Goal: Information Seeking & Learning: Check status

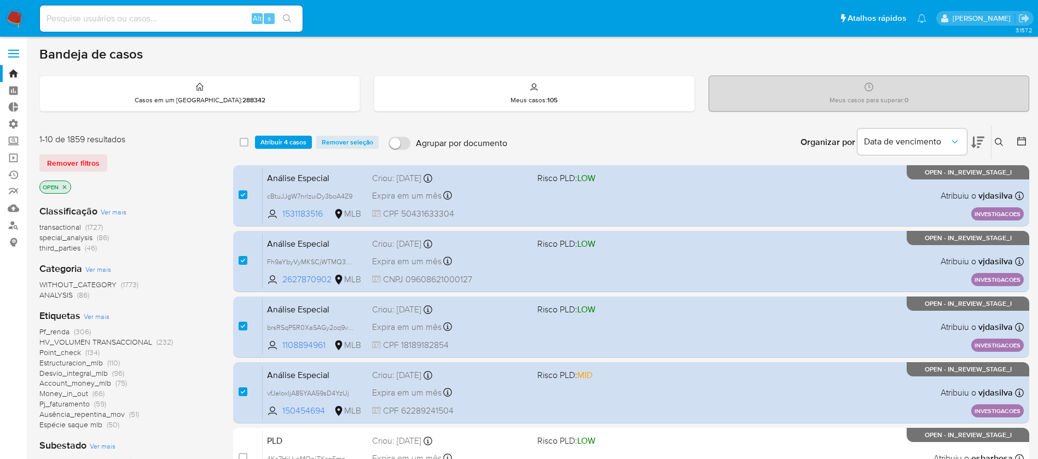
scroll to position [60, 0]
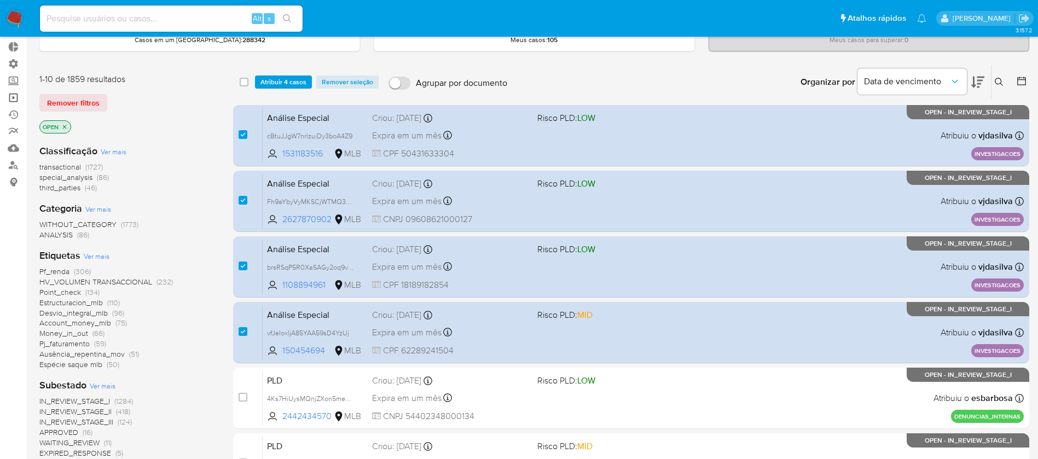
click at [15, 98] on link "Operações em massa" at bounding box center [65, 97] width 130 height 17
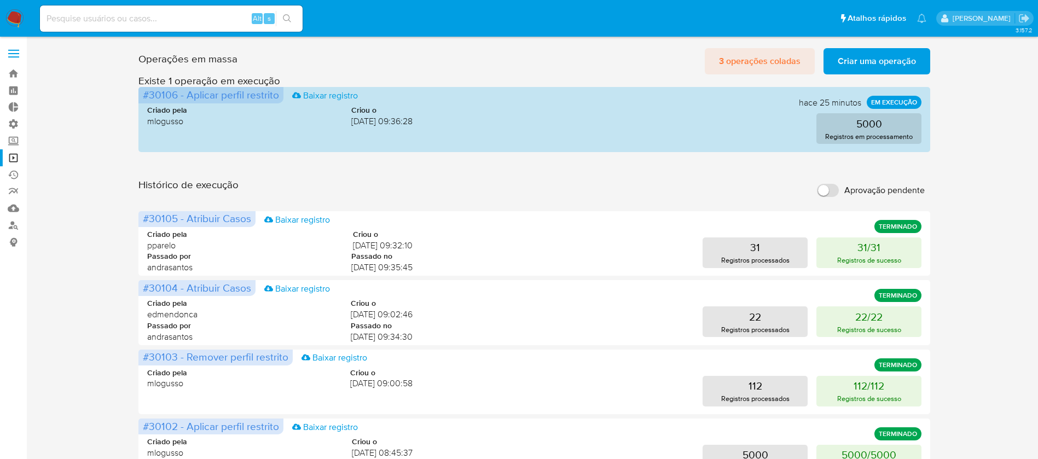
click at [763, 65] on span "3 operações coladas" at bounding box center [760, 61] width 82 height 24
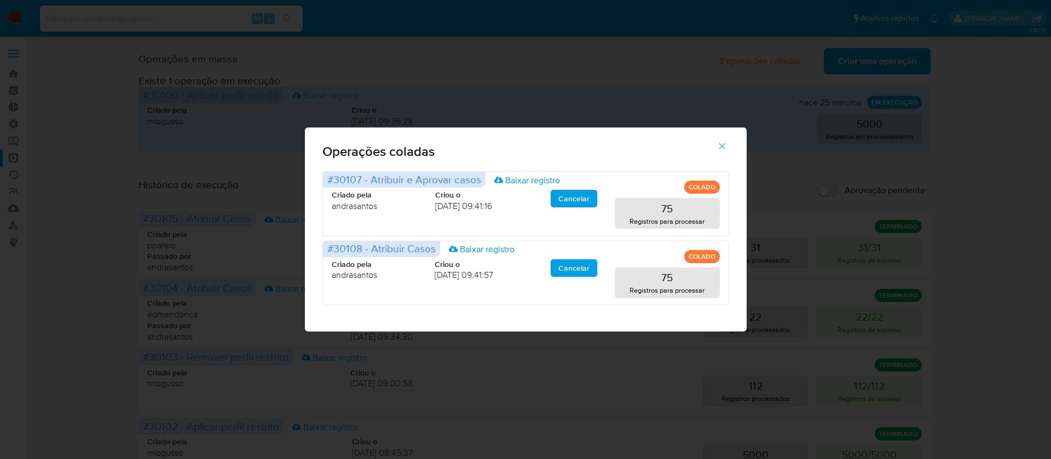
click at [715, 152] on button "button" at bounding box center [722, 146] width 38 height 26
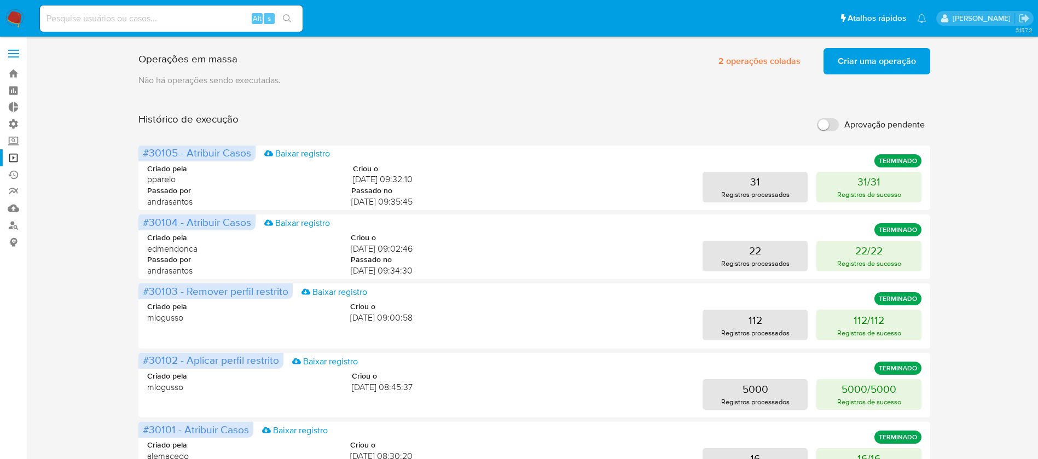
click at [862, 64] on span "Criar uma operação" at bounding box center [877, 61] width 78 height 24
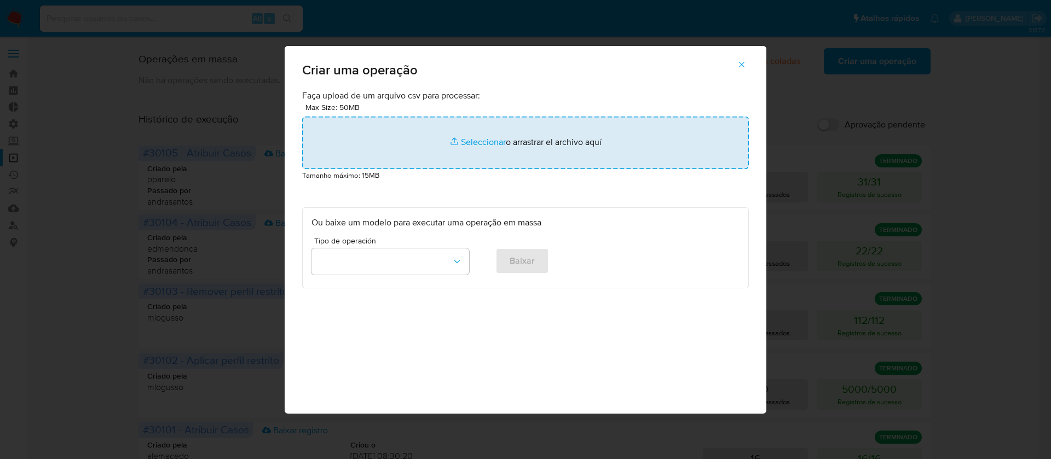
click at [480, 141] on input "file" at bounding box center [525, 143] width 447 height 53
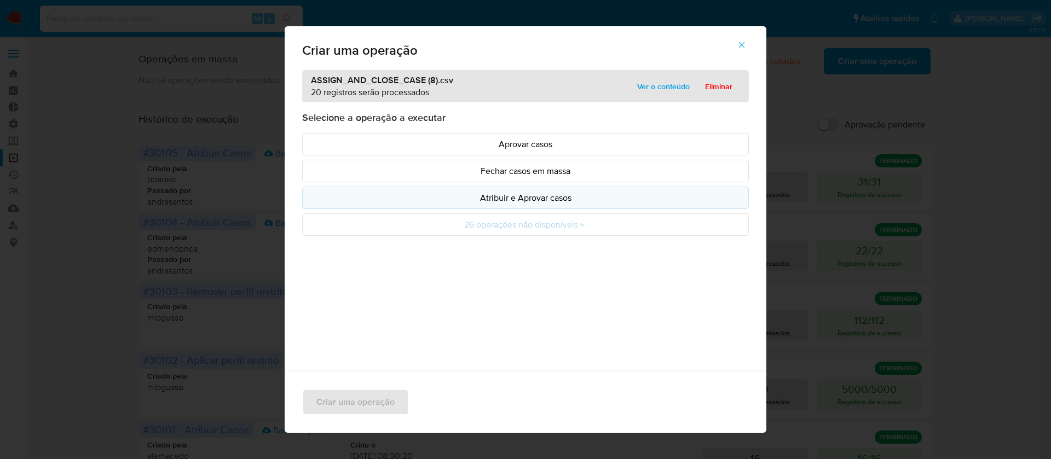
click at [521, 192] on p "Atribuir e Aprovar casos" at bounding box center [525, 198] width 428 height 13
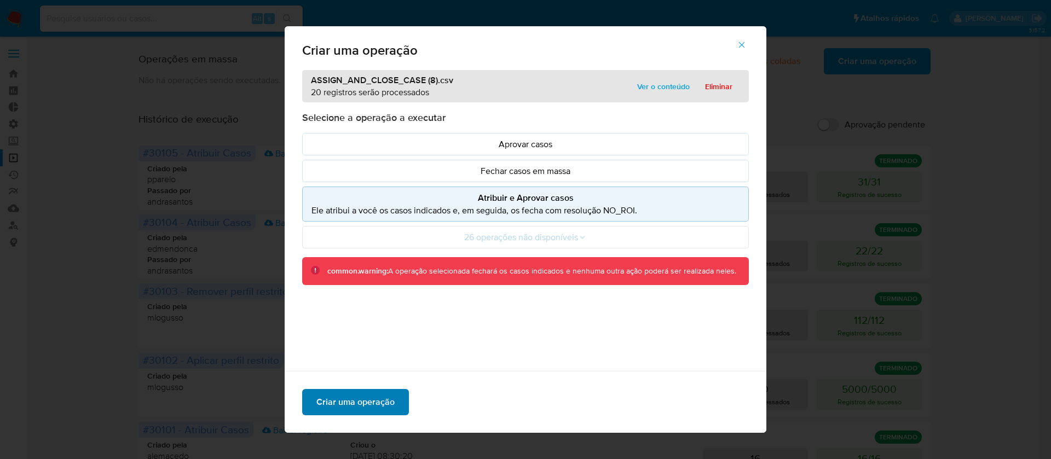
click at [354, 404] on span "Criar uma operação" at bounding box center [355, 402] width 78 height 24
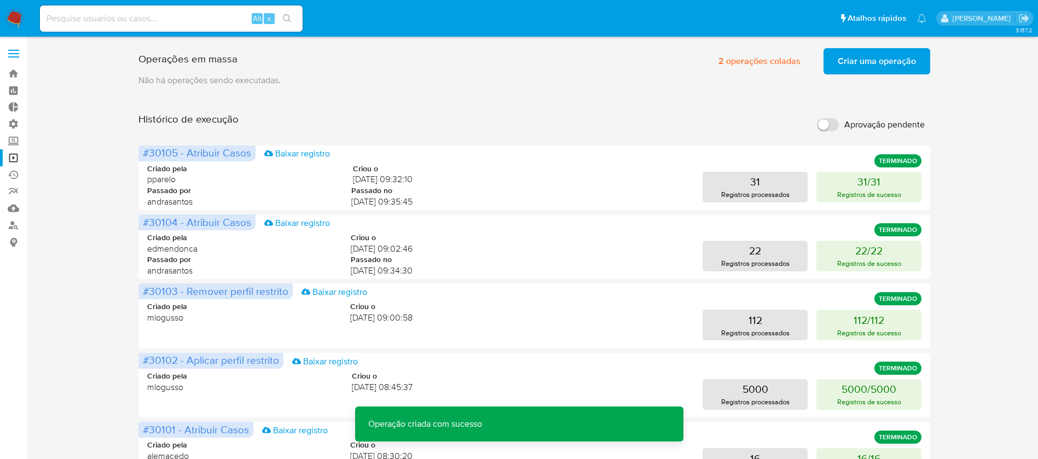
click at [866, 55] on span "Criar uma operação" at bounding box center [877, 61] width 78 height 24
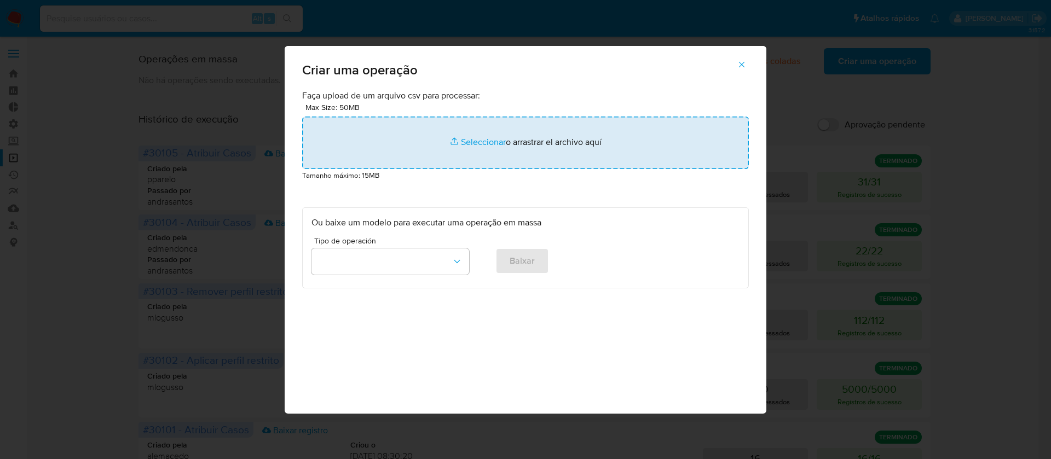
click at [483, 143] on input "file" at bounding box center [525, 143] width 447 height 53
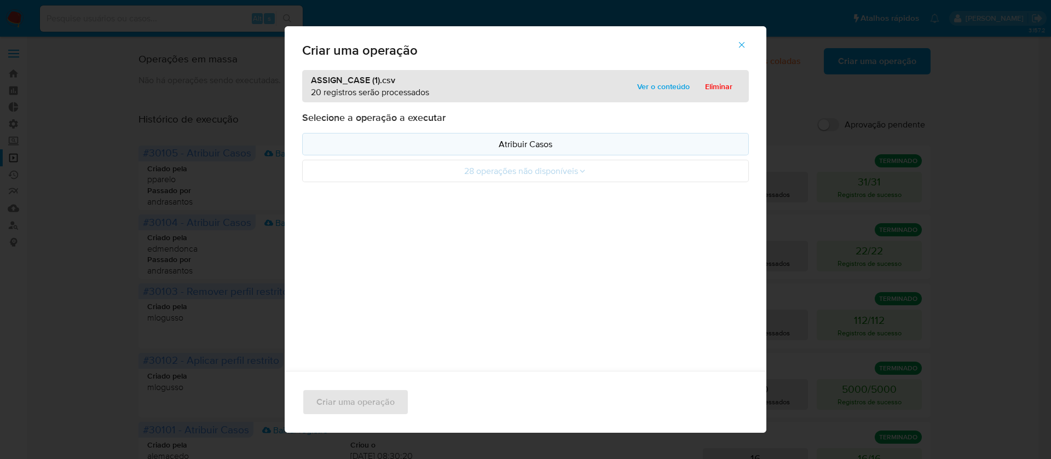
click at [509, 141] on p "Atribuir Casos" at bounding box center [525, 144] width 428 height 13
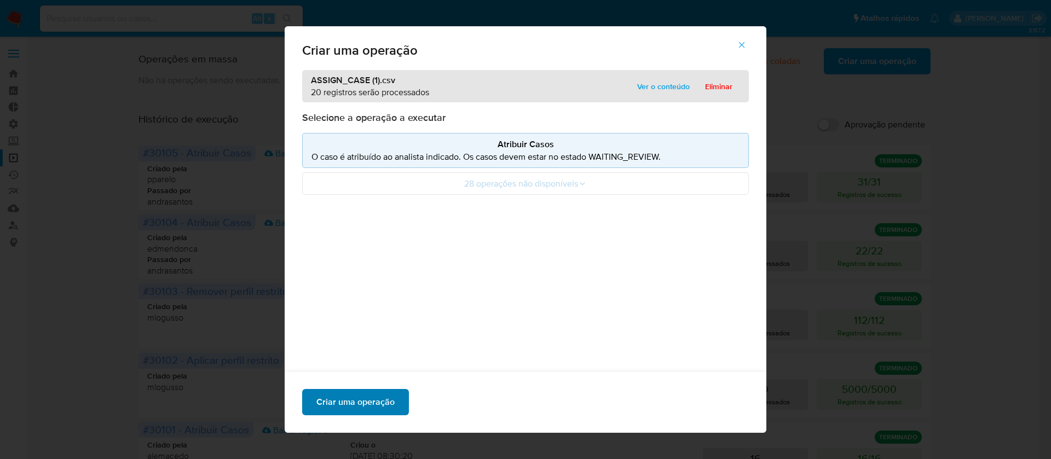
click at [386, 401] on span "Criar uma operação" at bounding box center [355, 402] width 78 height 24
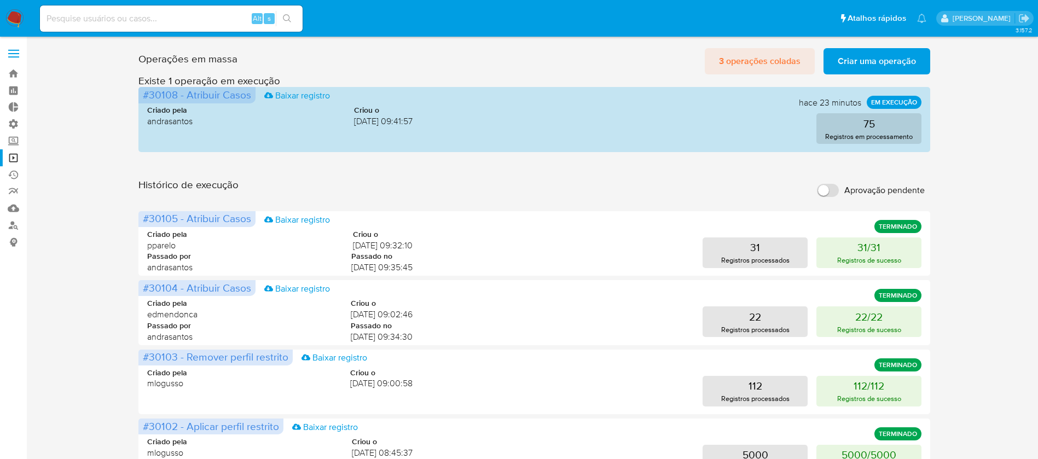
click at [788, 65] on span "3 operações coladas" at bounding box center [760, 61] width 82 height 24
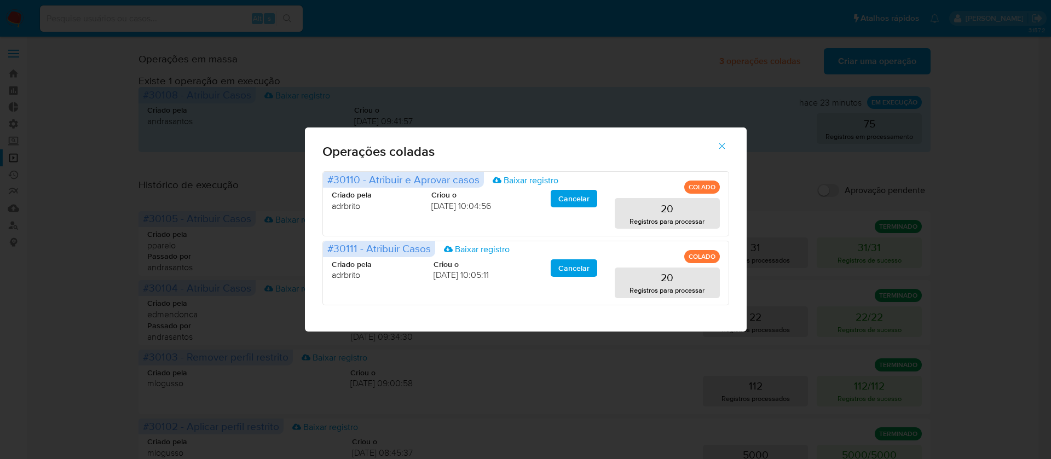
click at [731, 138] on button "button" at bounding box center [722, 146] width 38 height 26
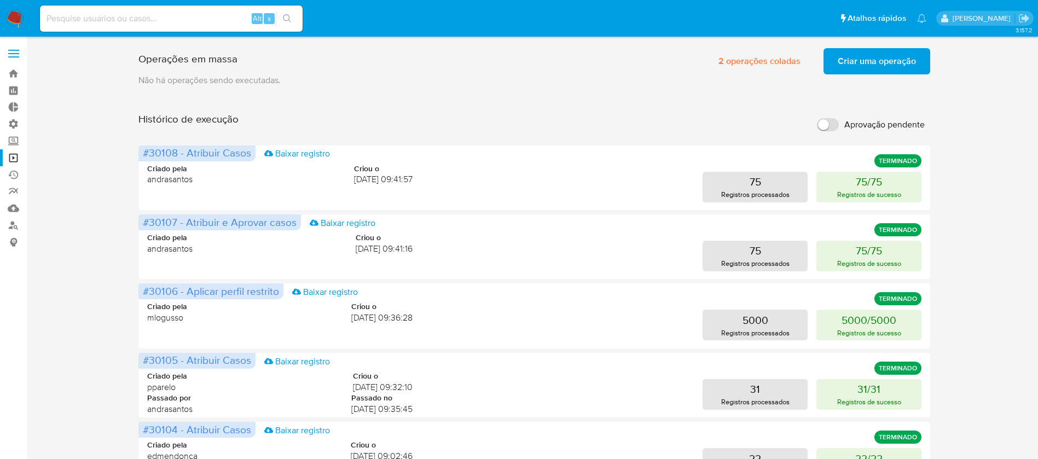
click at [868, 61] on span "Criar uma operação" at bounding box center [877, 61] width 78 height 24
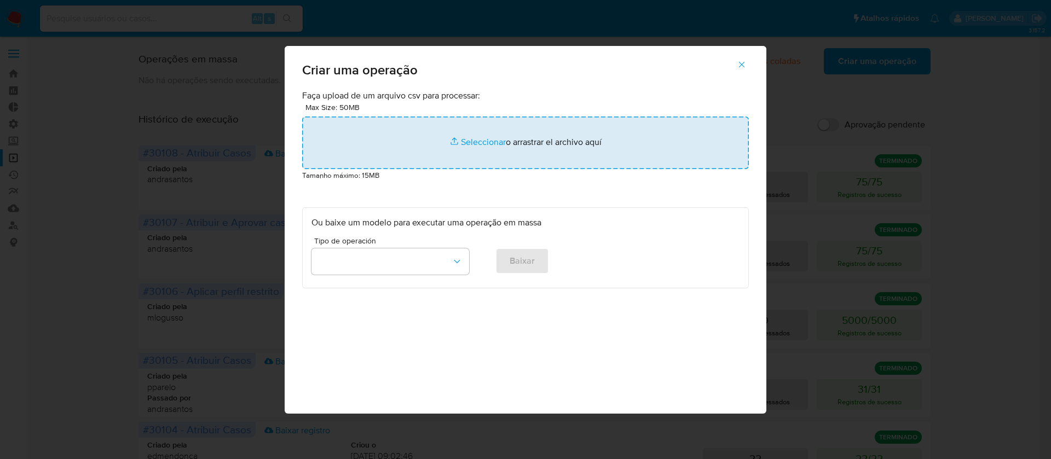
click at [477, 147] on input "file" at bounding box center [525, 143] width 447 height 53
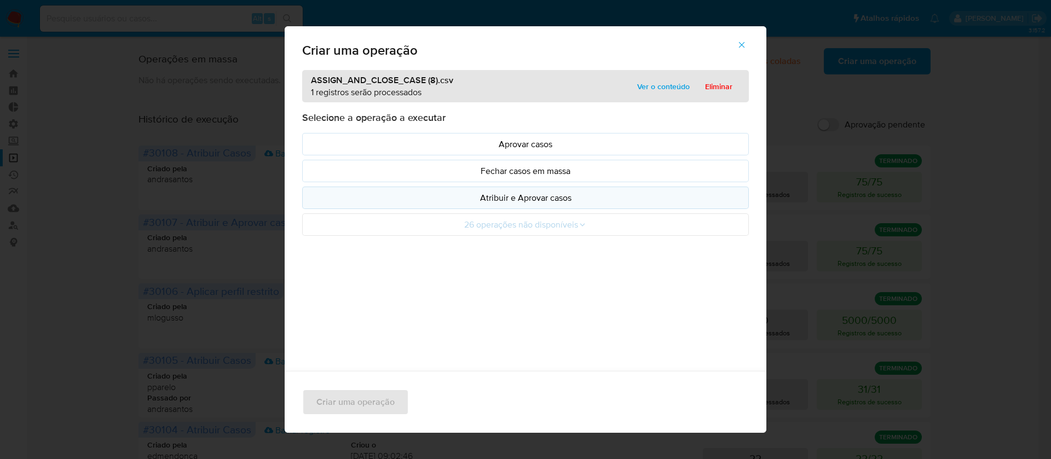
drag, startPoint x: 549, startPoint y: 199, endPoint x: 543, endPoint y: 201, distance: 6.4
click at [550, 199] on p "Atribuir e Aprovar casos" at bounding box center [525, 198] width 428 height 13
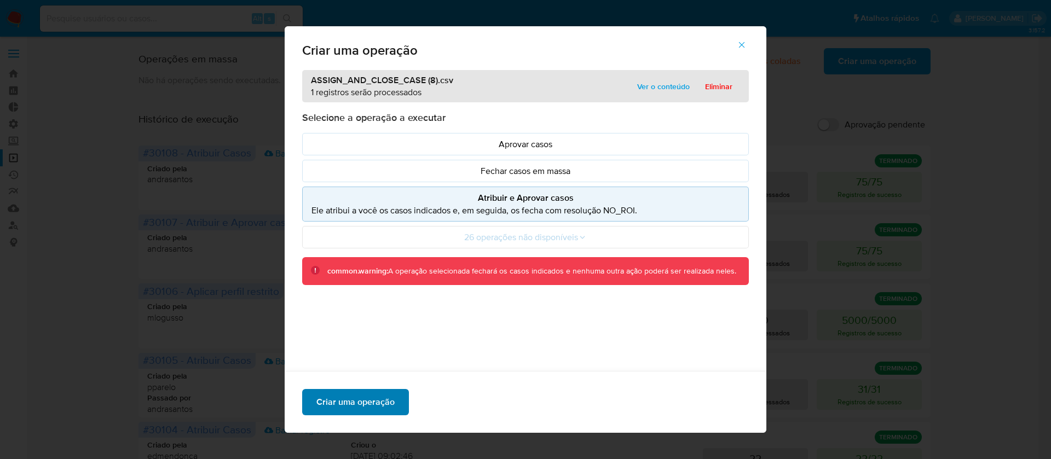
click at [373, 405] on span "Criar uma operação" at bounding box center [355, 402] width 78 height 24
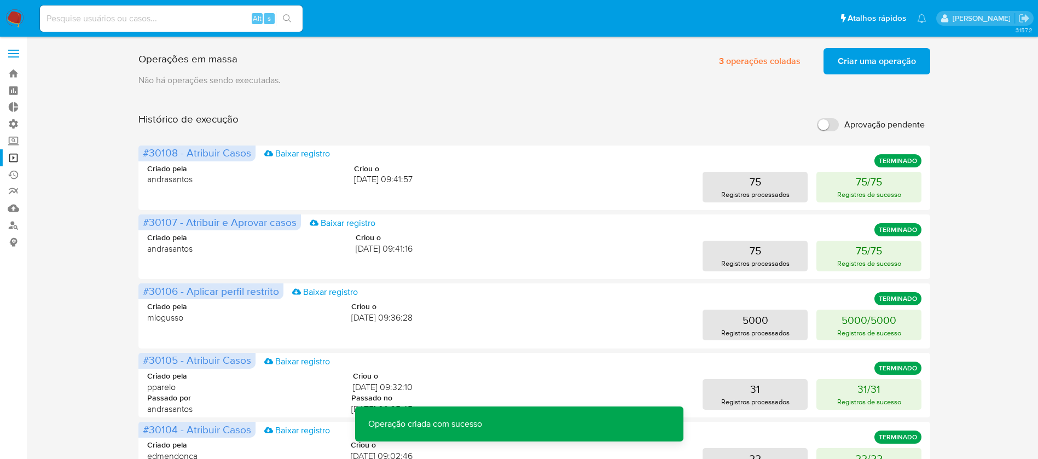
click at [878, 56] on span "Criar uma operação" at bounding box center [877, 61] width 78 height 24
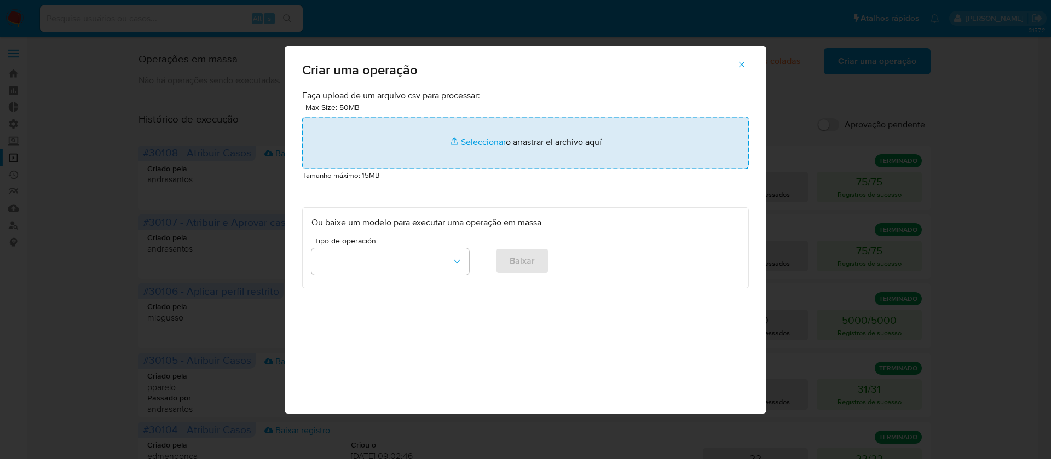
click at [484, 143] on input "file" at bounding box center [525, 143] width 447 height 53
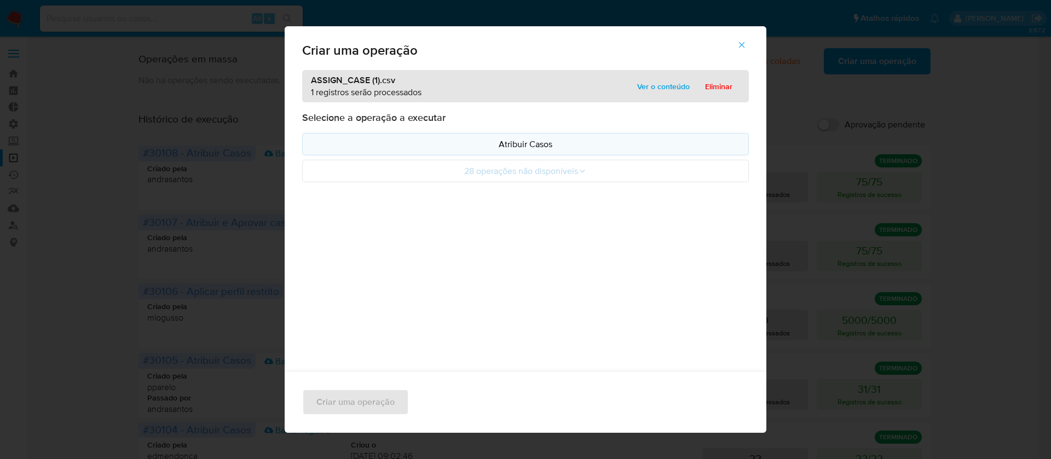
click at [532, 140] on p "Atribuir Casos" at bounding box center [525, 144] width 428 height 13
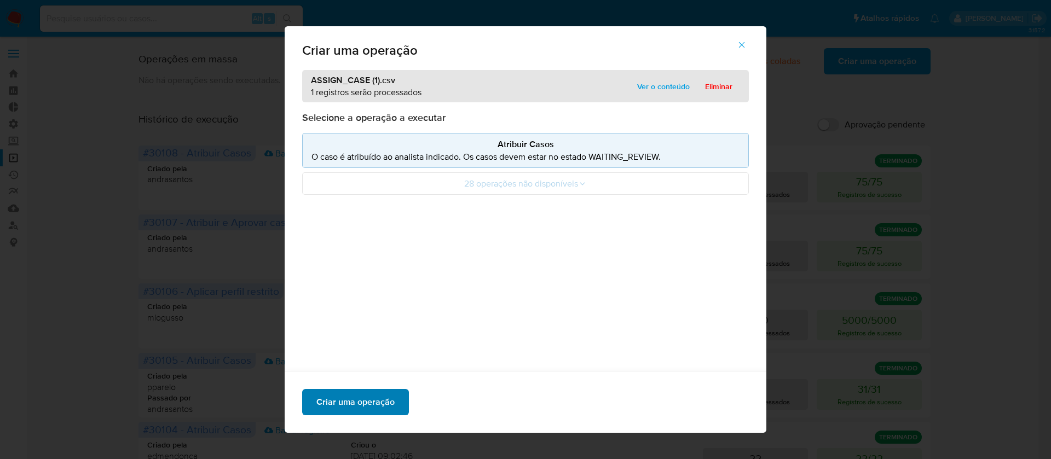
click at [389, 405] on button "Criar uma operação" at bounding box center [355, 402] width 107 height 26
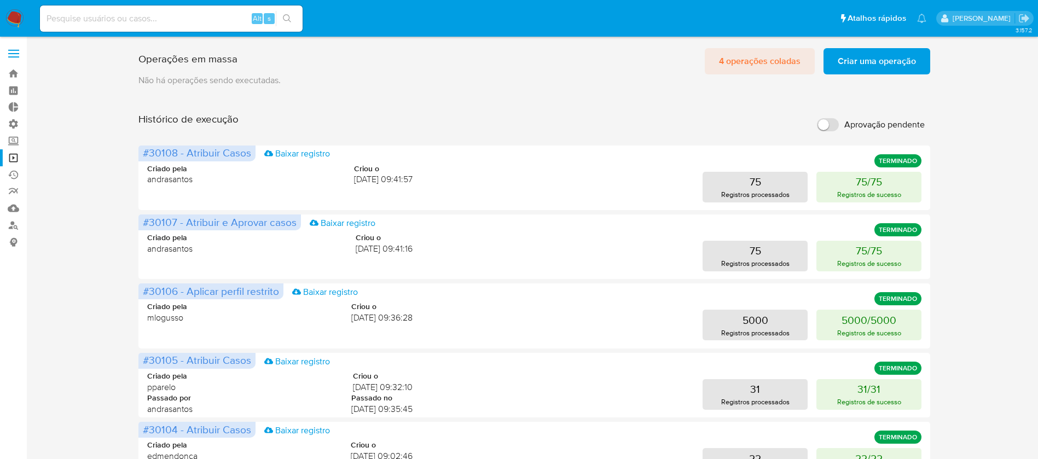
click at [772, 61] on span "4 operações coladas" at bounding box center [760, 61] width 82 height 24
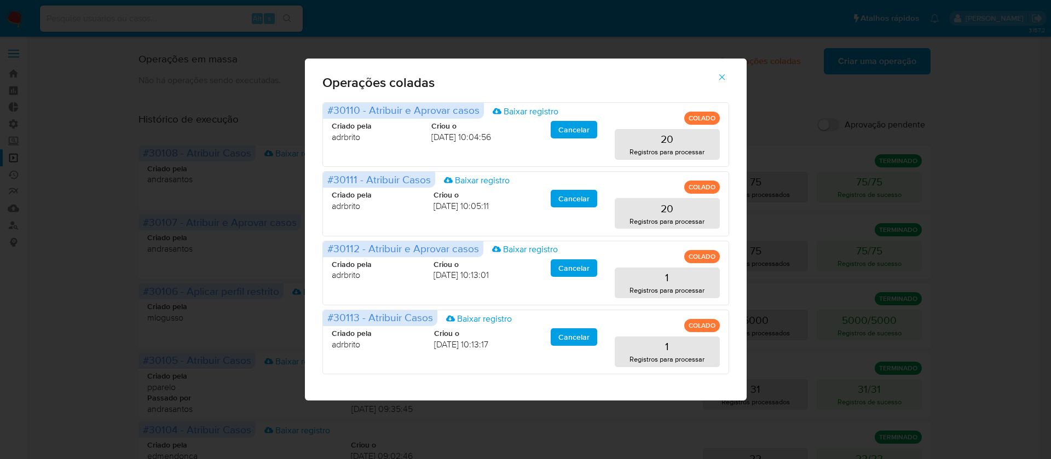
click at [198, 127] on div "Operações coladas #30110 - Atribuir e Aprovar casos Baixar registro COLADO Cria…" at bounding box center [525, 229] width 1051 height 459
click at [726, 77] on icon "button" at bounding box center [722, 77] width 10 height 10
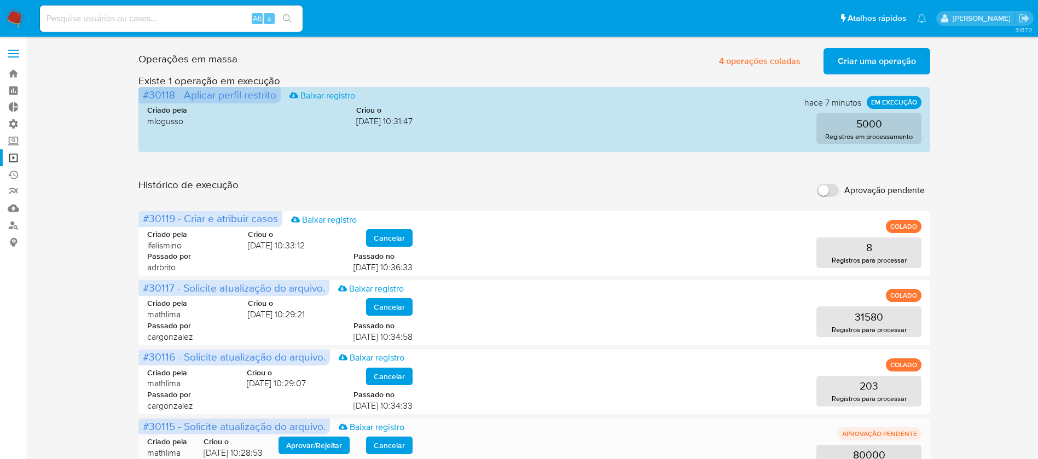
click at [805, 456] on div "80000 Registros processados" at bounding box center [675, 460] width 491 height 31
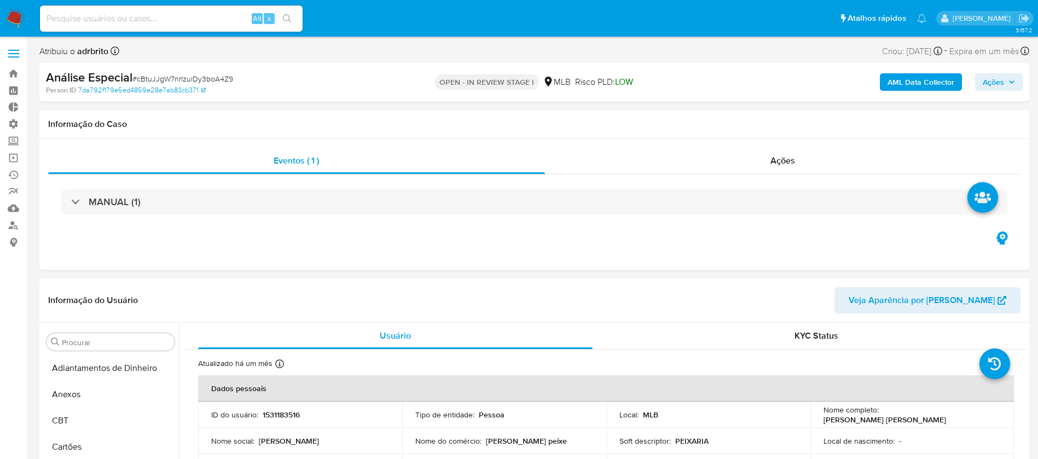
select select "10"
drag, startPoint x: 17, startPoint y: 76, endPoint x: 18, endPoint y: 71, distance: 5.6
click at [17, 76] on link "Bandeja" at bounding box center [65, 73] width 130 height 17
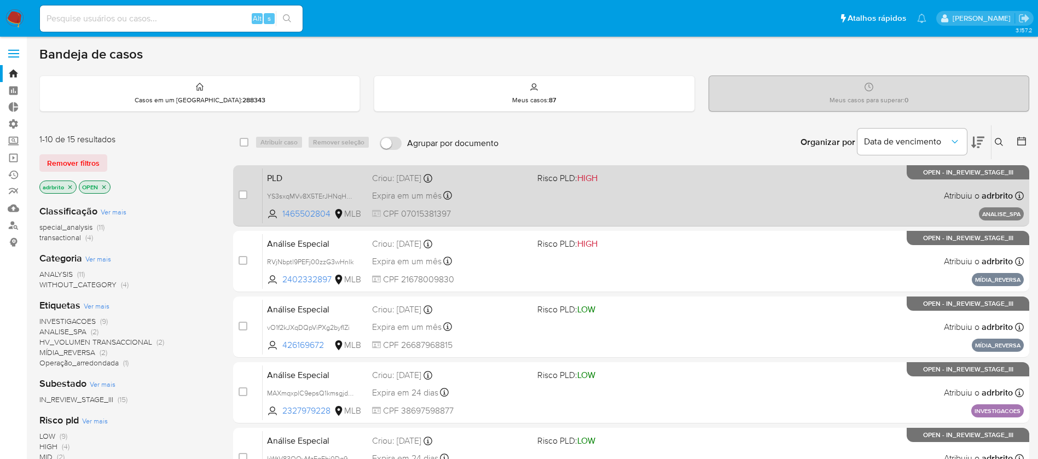
drag, startPoint x: 72, startPoint y: 183, endPoint x: 415, endPoint y: 181, distance: 343.1
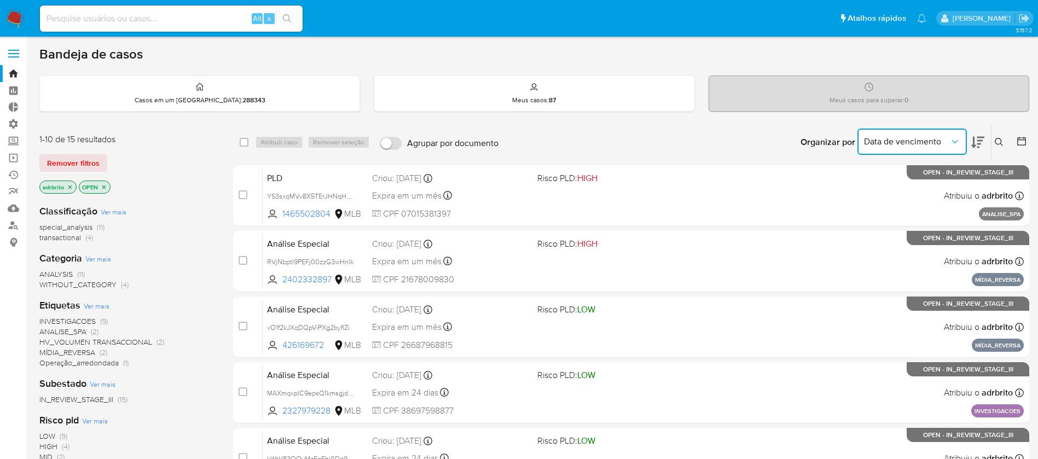
click at [930, 143] on span "Data de vencimento" at bounding box center [906, 141] width 85 height 11
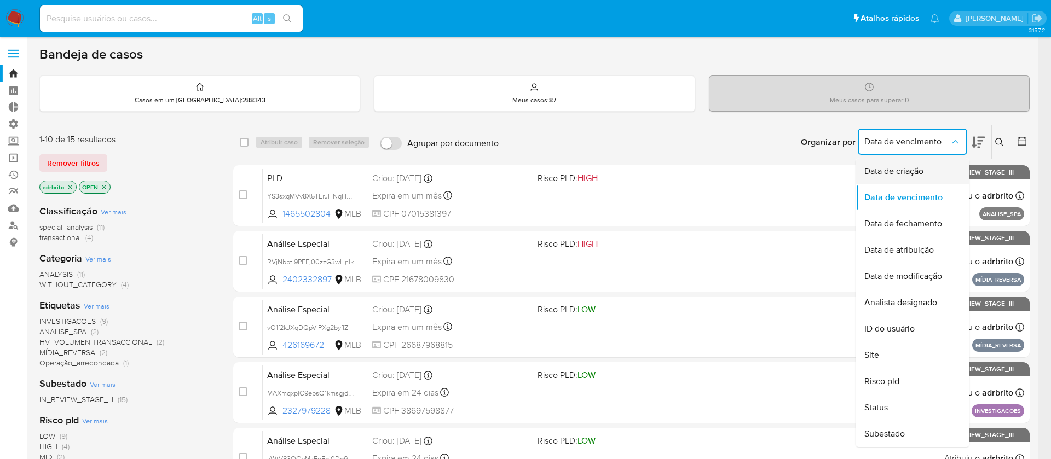
click at [902, 175] on span "Data de criação" at bounding box center [893, 171] width 59 height 11
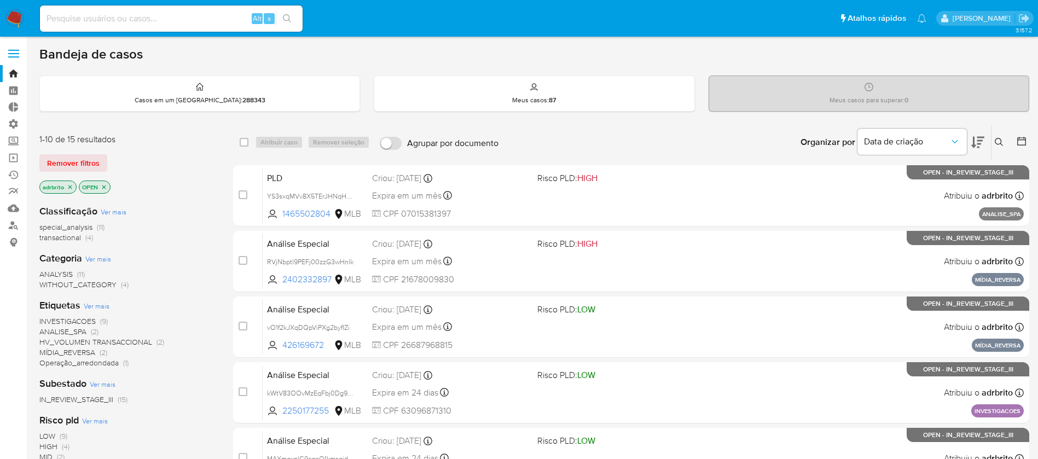
click at [975, 148] on icon at bounding box center [977, 142] width 13 height 13
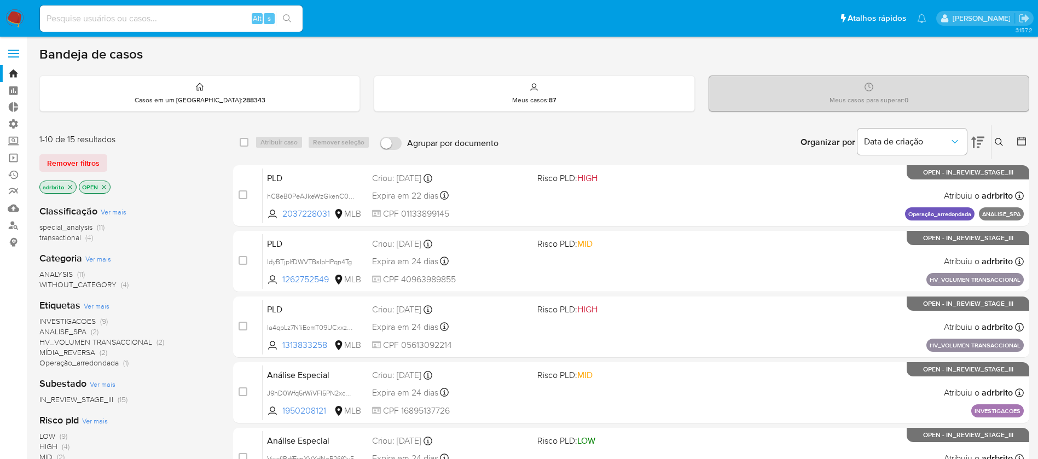
click at [154, 169] on div "Remover filtros" at bounding box center [126, 163] width 175 height 18
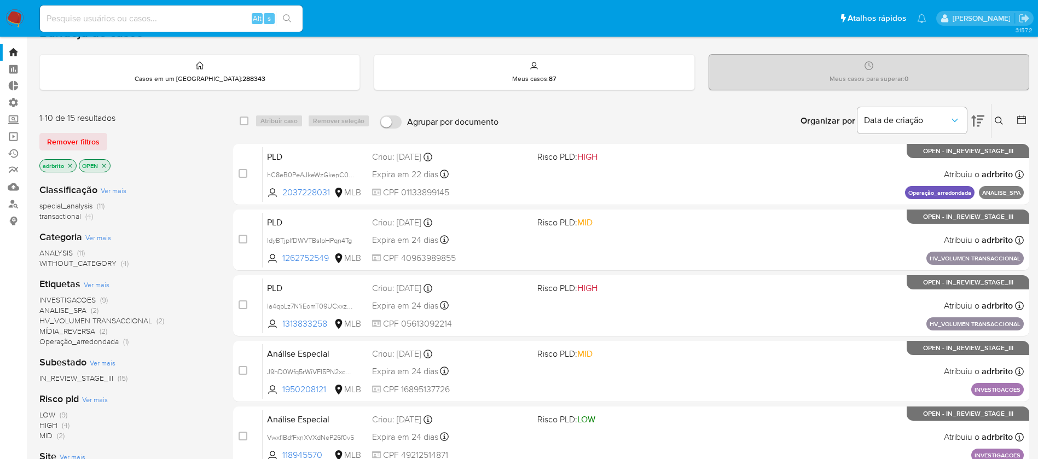
scroll to position [11, 0]
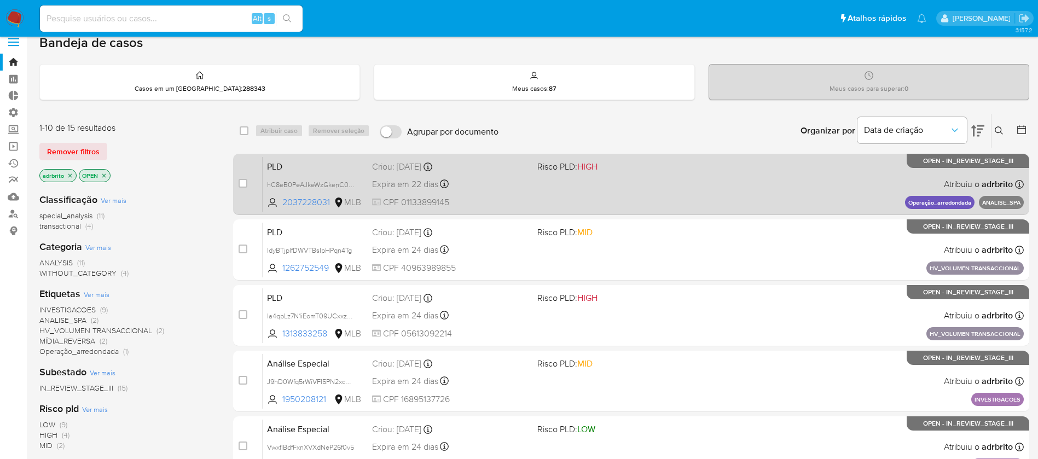
click at [427, 192] on div "PLD hC8eB0PeAJkeWzGkenC00Cgg 2037228031 MLB Risco PLD: HIGH Criou: 12/08/2025 C…" at bounding box center [643, 183] width 761 height 55
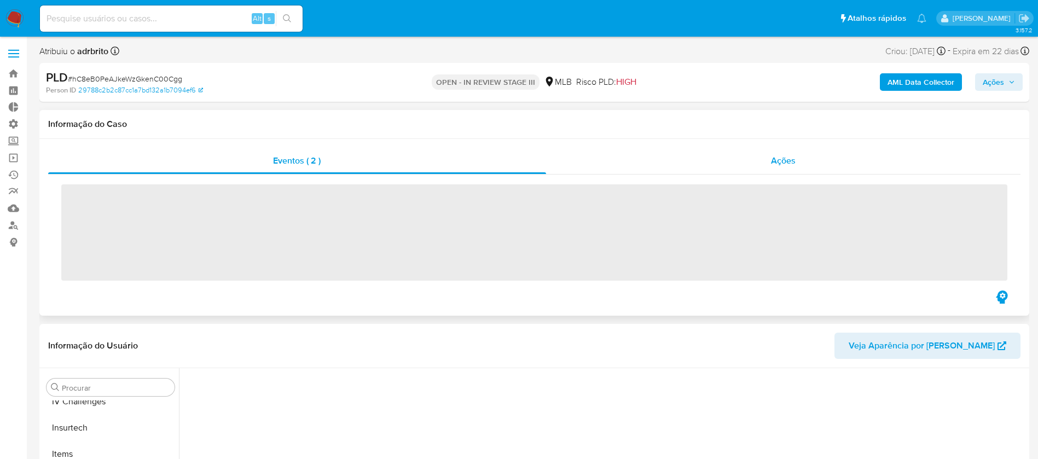
scroll to position [489, 0]
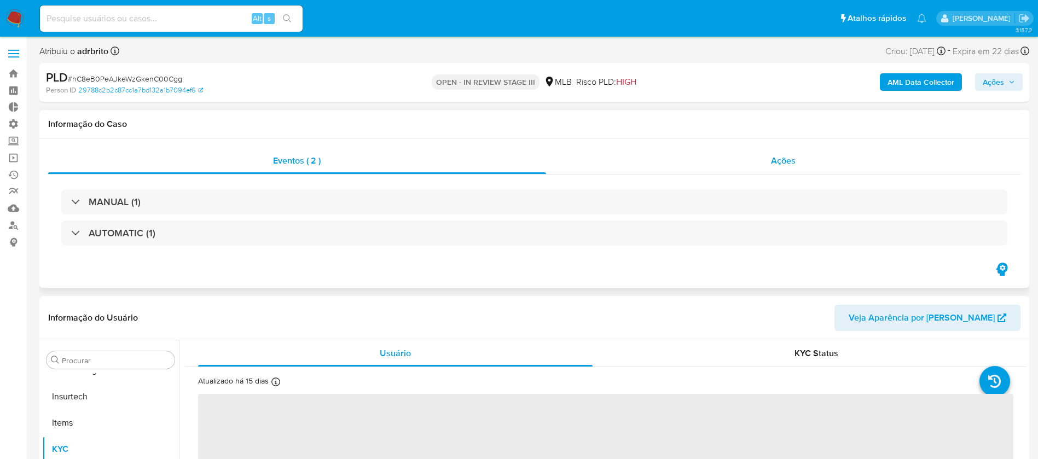
click at [778, 161] on span "Ações" at bounding box center [783, 160] width 25 height 13
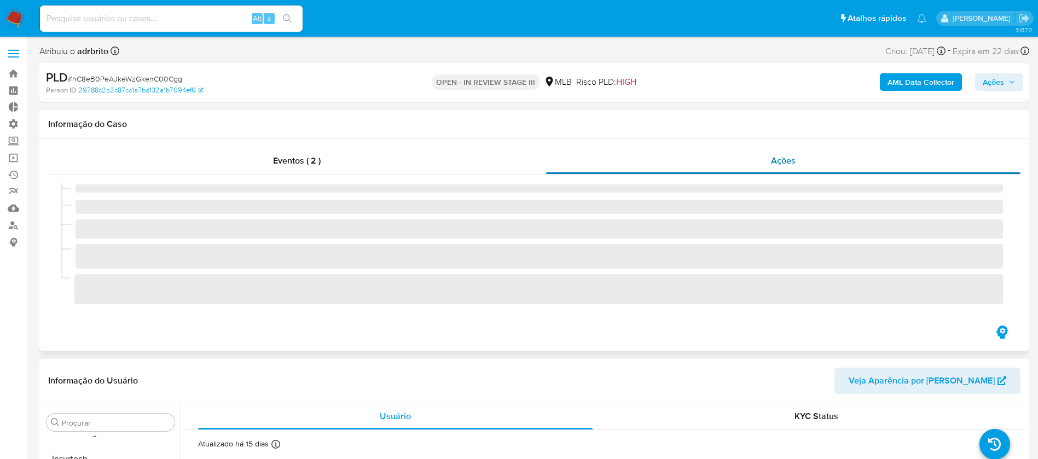
select select "10"
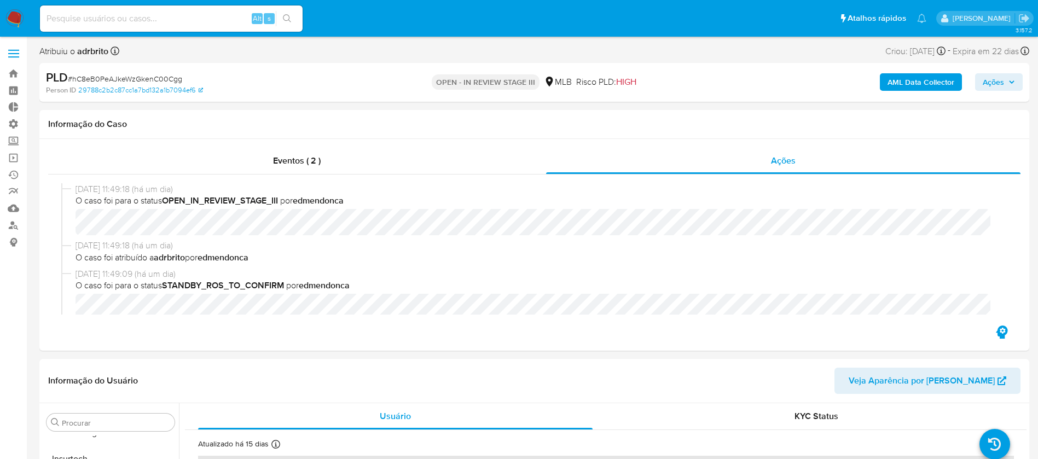
click at [103, 77] on span "# hC8eB0PeAJkeWzGkenC00Cgg" at bounding box center [125, 78] width 114 height 11
click at [104, 77] on span "# hC8eB0PeAJkeWzGkenC00Cgg" at bounding box center [125, 78] width 114 height 11
copy span "hC8eB0PeAJkeWzGkenC00Cgg"
click at [14, 77] on link "Bandeja" at bounding box center [65, 73] width 130 height 17
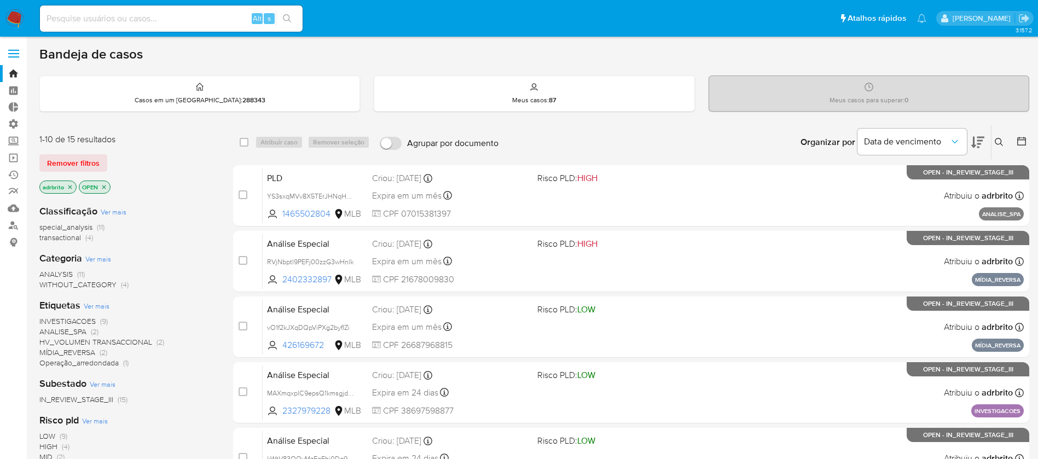
click at [67, 185] on icon "close-filter" at bounding box center [70, 187] width 7 height 7
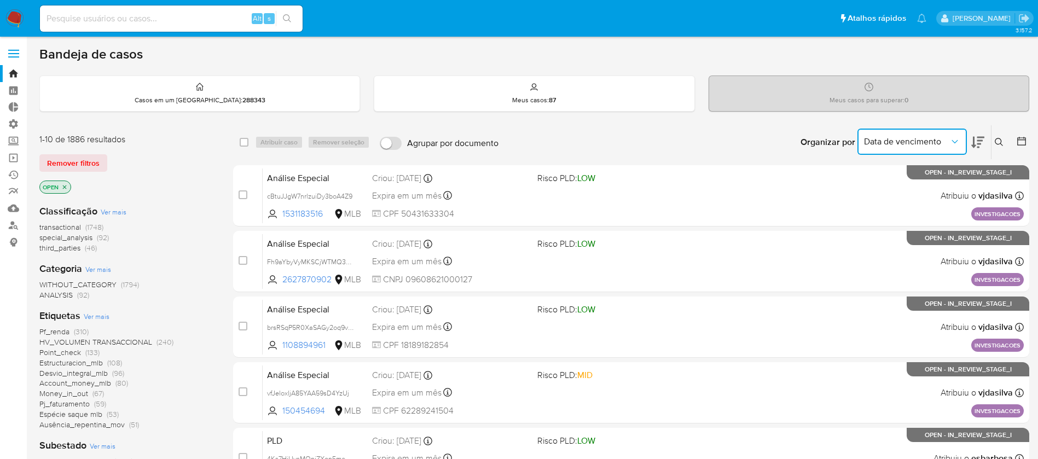
click at [957, 144] on icon "Organizar por" at bounding box center [954, 141] width 11 height 11
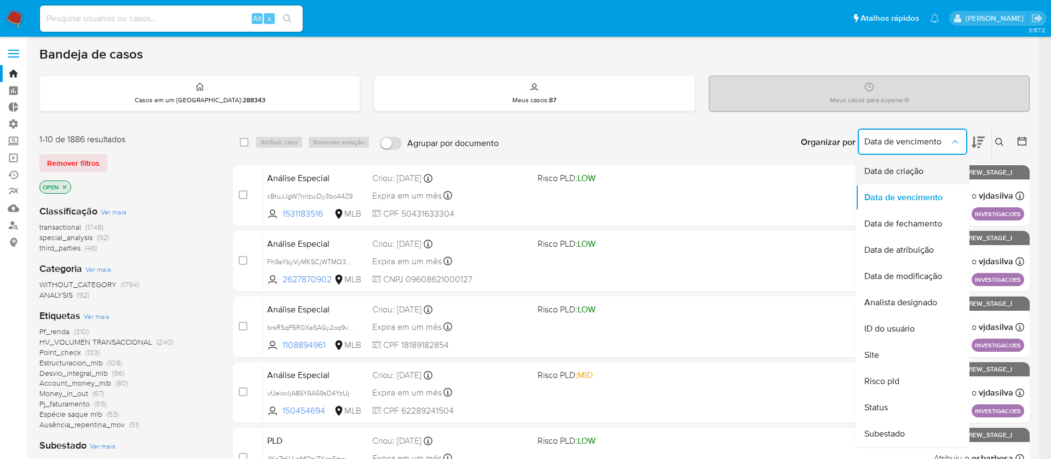
click at [931, 164] on div "Data de criação" at bounding box center [909, 171] width 90 height 26
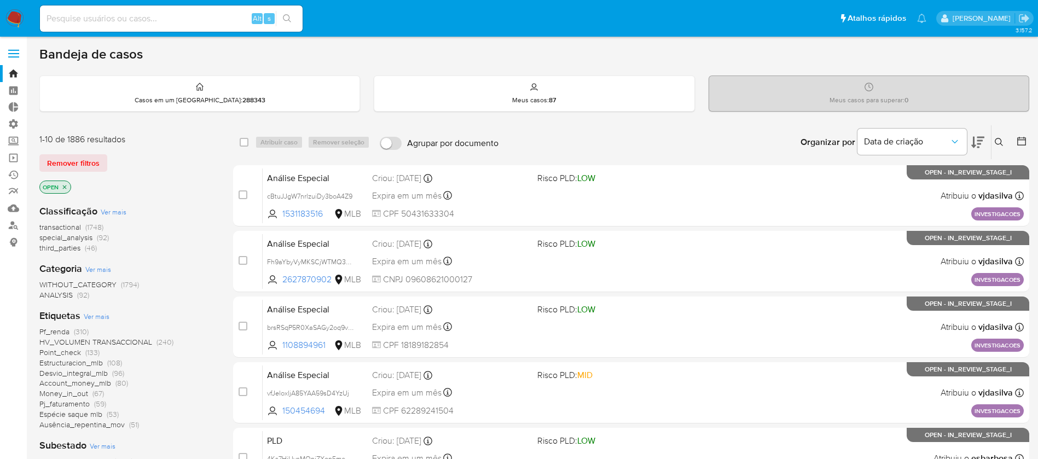
click at [981, 138] on icon at bounding box center [977, 142] width 13 height 11
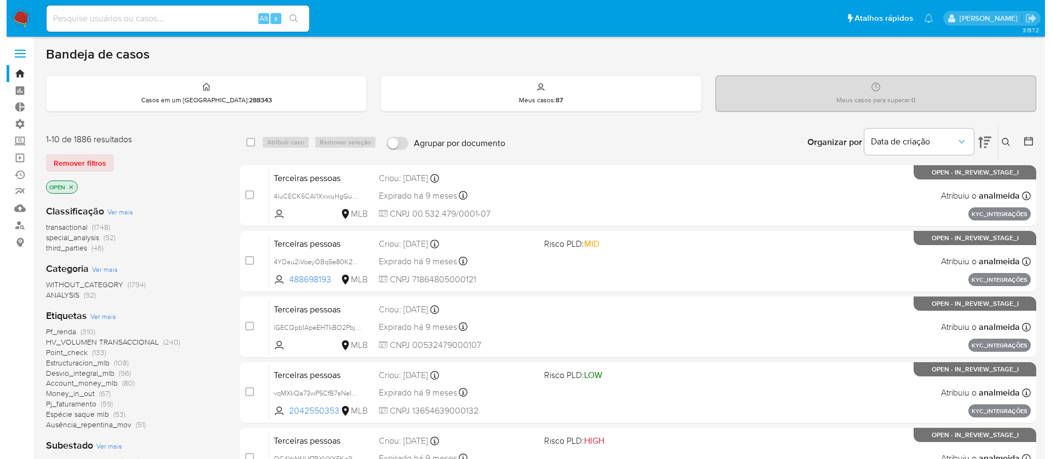
scroll to position [328, 0]
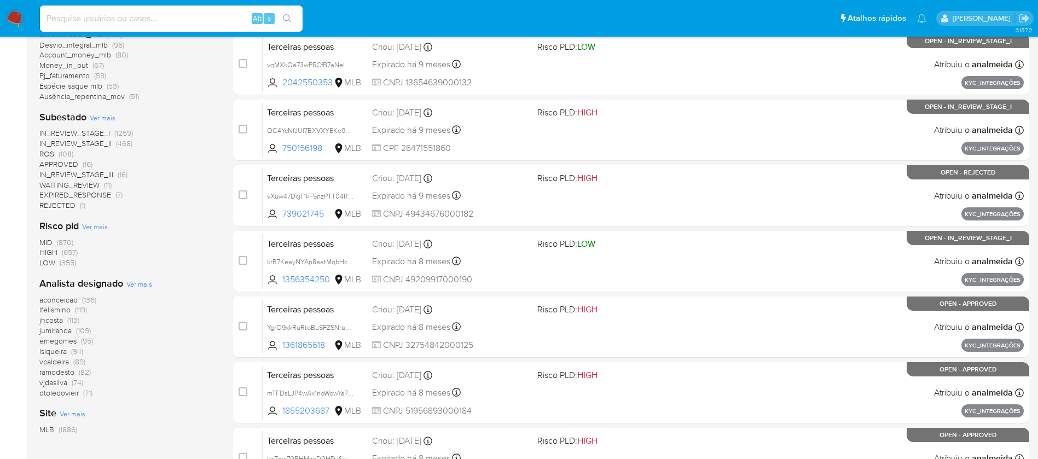
click at [136, 291] on div "Analista designado Ver mais aconceicao (136) lfelismino (119) jhcosta (113) jum…" at bounding box center [127, 337] width 176 height 121
click at [143, 285] on span "Ver mais" at bounding box center [139, 284] width 26 height 10
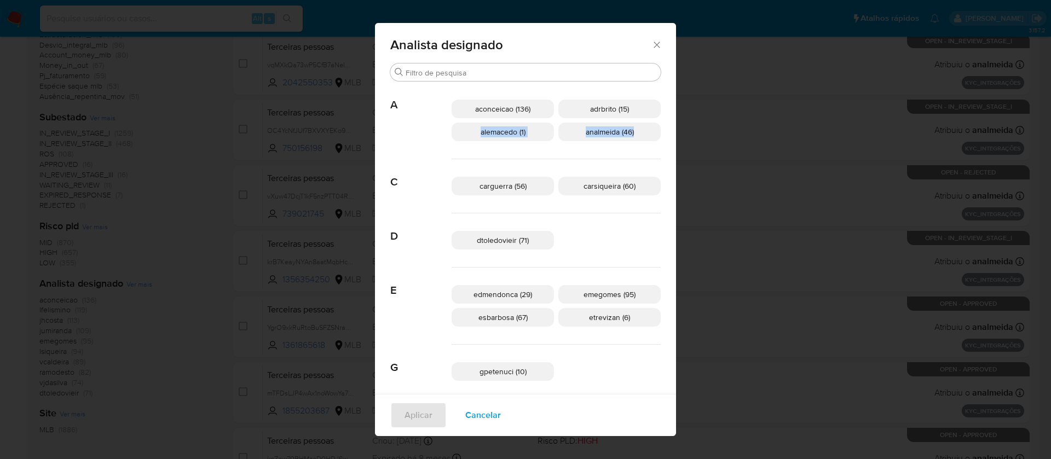
drag, startPoint x: 647, startPoint y: 111, endPoint x: 643, endPoint y: 152, distance: 40.7
click at [648, 151] on div "Analista designado Procurar A aconceicao (136) adrbrito (15) alemacedo (1) anal…" at bounding box center [525, 229] width 1051 height 459
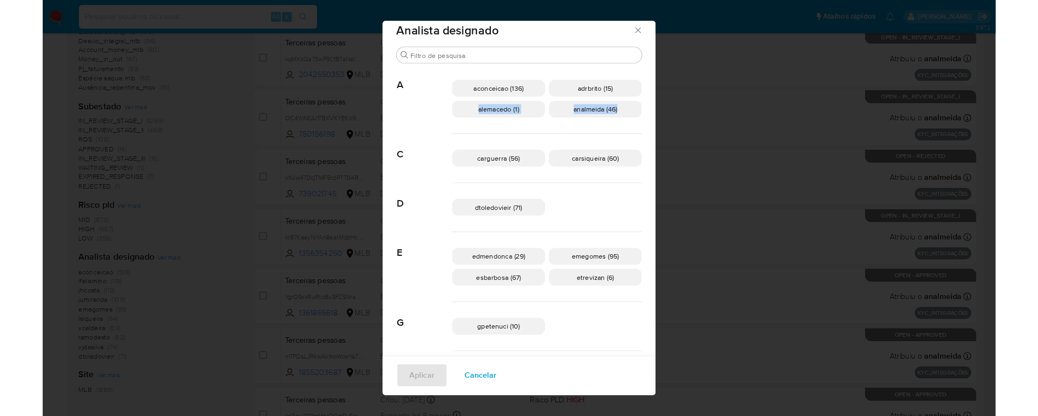
scroll to position [0, 0]
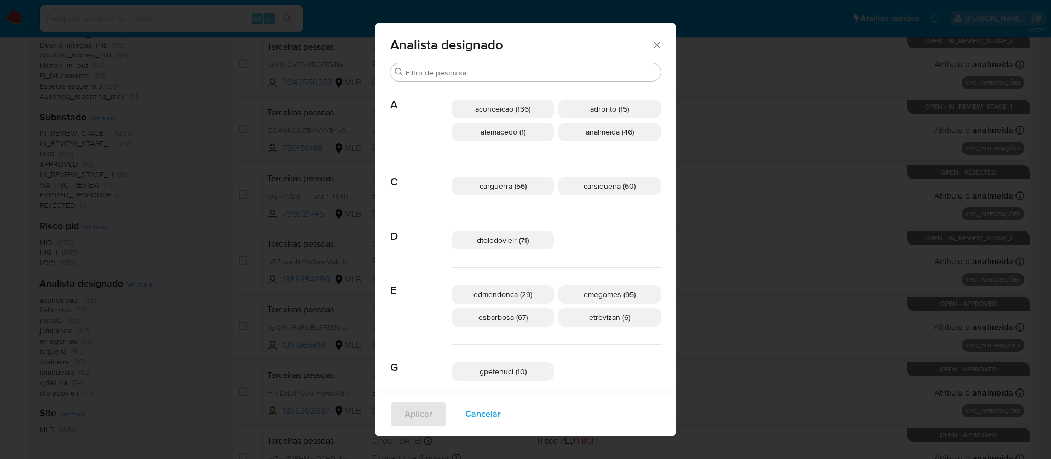
click at [622, 43] on div "Analista designado" at bounding box center [525, 43] width 301 height 40
click at [651, 49] on icon "Fechar" at bounding box center [656, 44] width 11 height 11
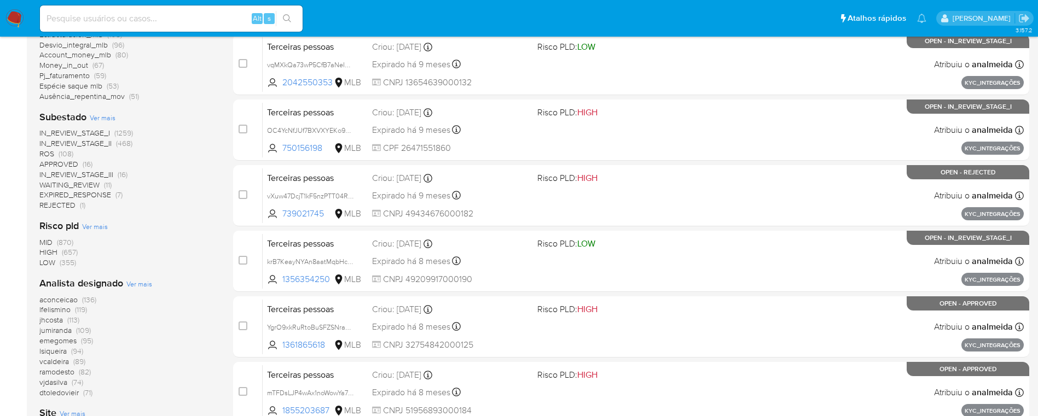
click at [212, 13] on input at bounding box center [171, 18] width 263 height 14
paste input "H7TiMUsZANXnKJJ8BJ82jM0d"
type input "H7TiMUsZANXnKJJ8BJ82jM0d"
click at [283, 18] on icon "search-icon" at bounding box center [287, 18] width 8 height 8
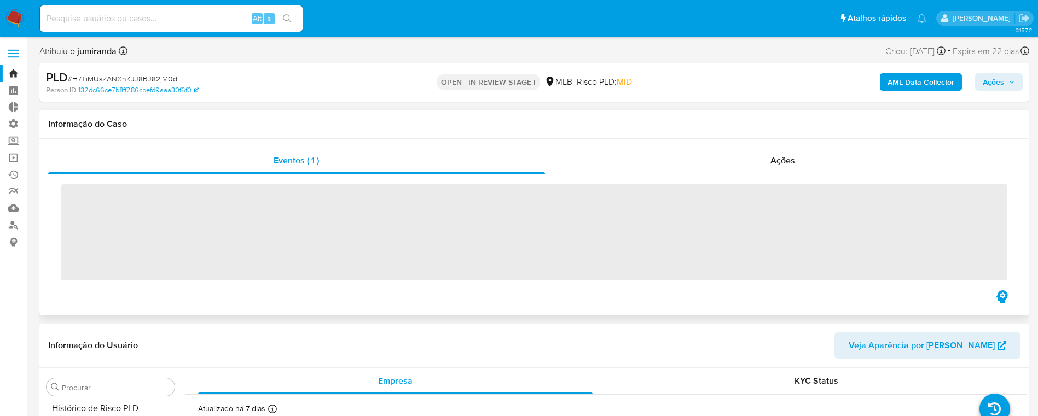
scroll to position [489, 0]
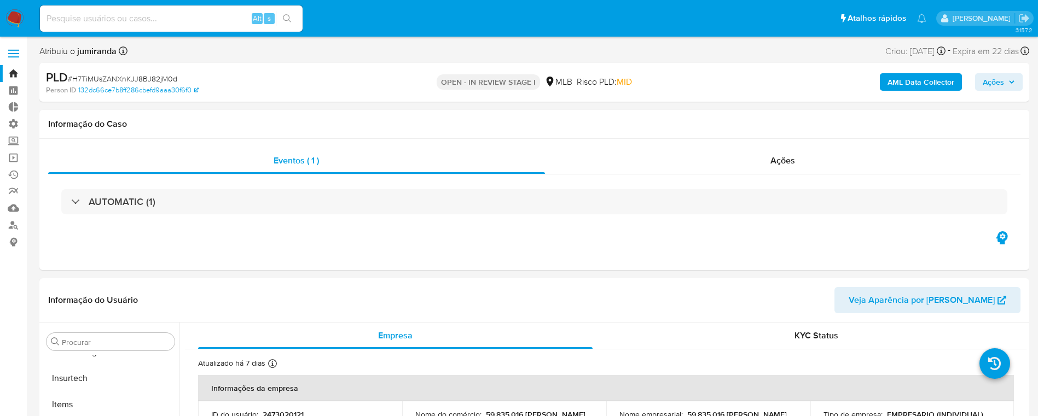
select select "10"
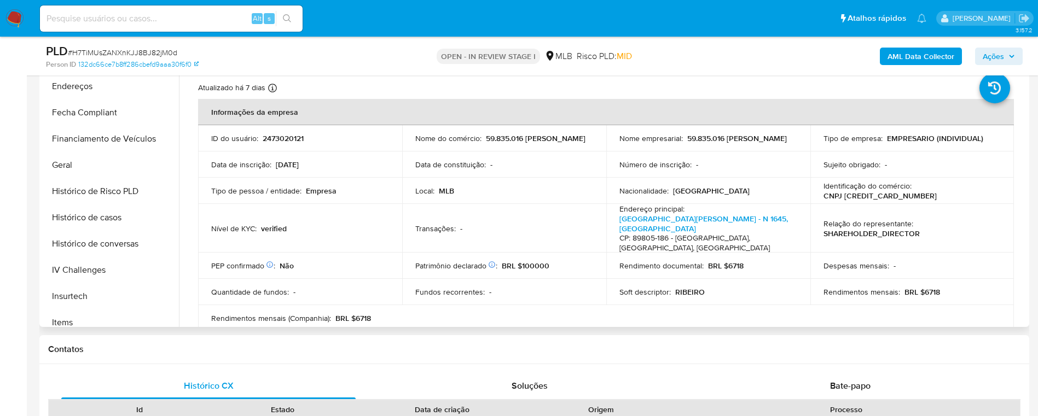
scroll to position [289, 0]
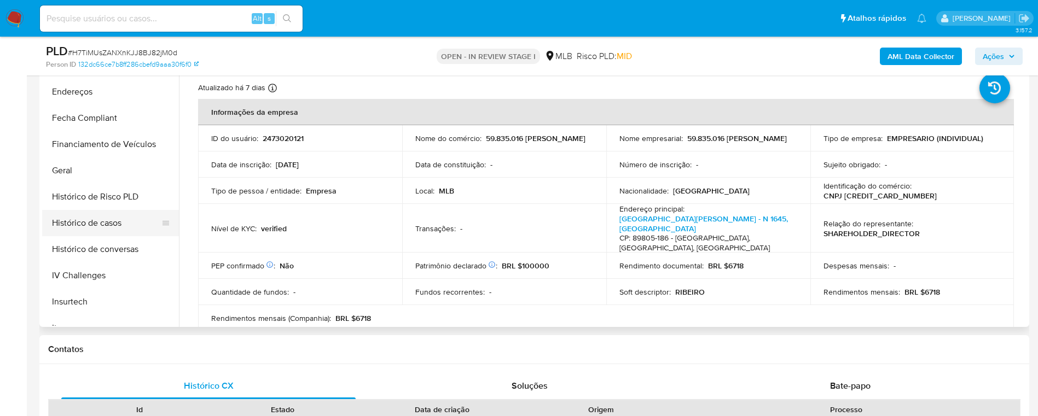
click at [137, 215] on button "Histórico de casos" at bounding box center [106, 223] width 128 height 26
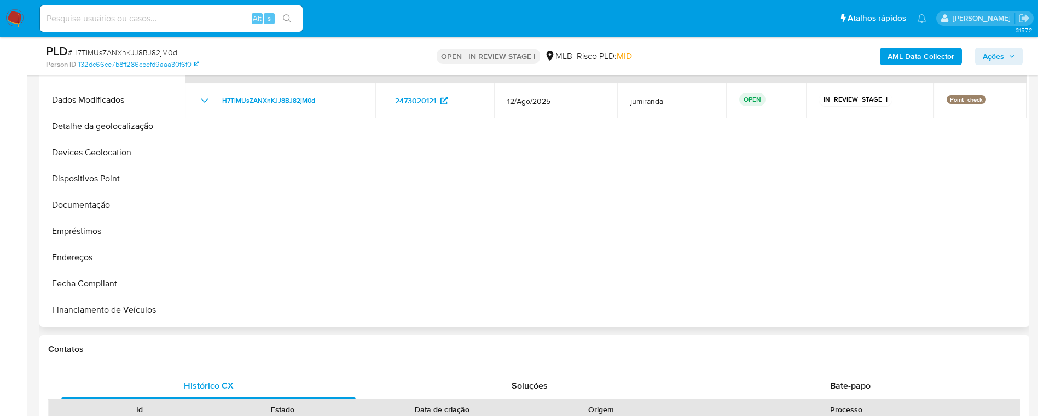
scroll to position [118, 0]
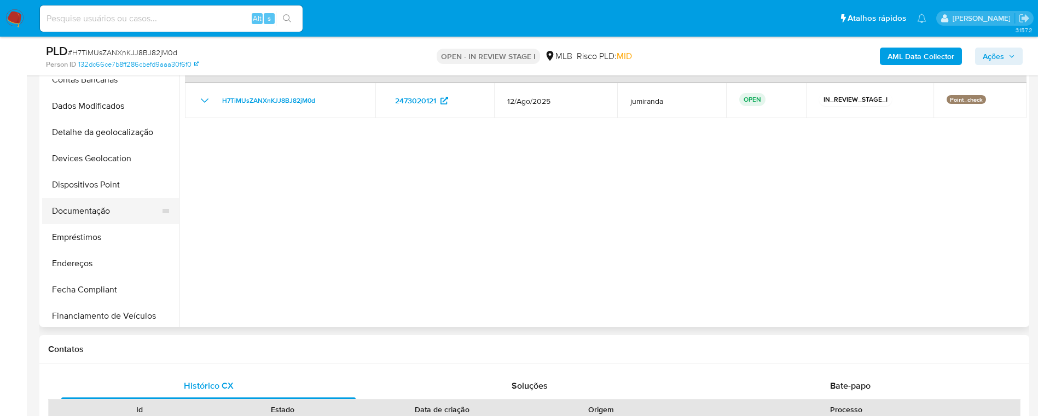
click at [100, 218] on button "Documentação" at bounding box center [106, 211] width 128 height 26
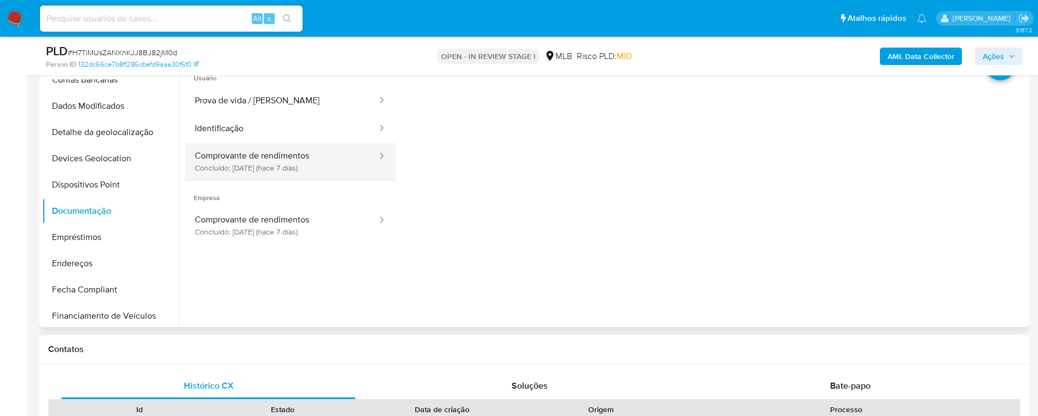
click at [335, 167] on button "Comprovante de rendimentos Concluído: 28/08/2025 (hace 7 días)" at bounding box center [281, 161] width 193 height 37
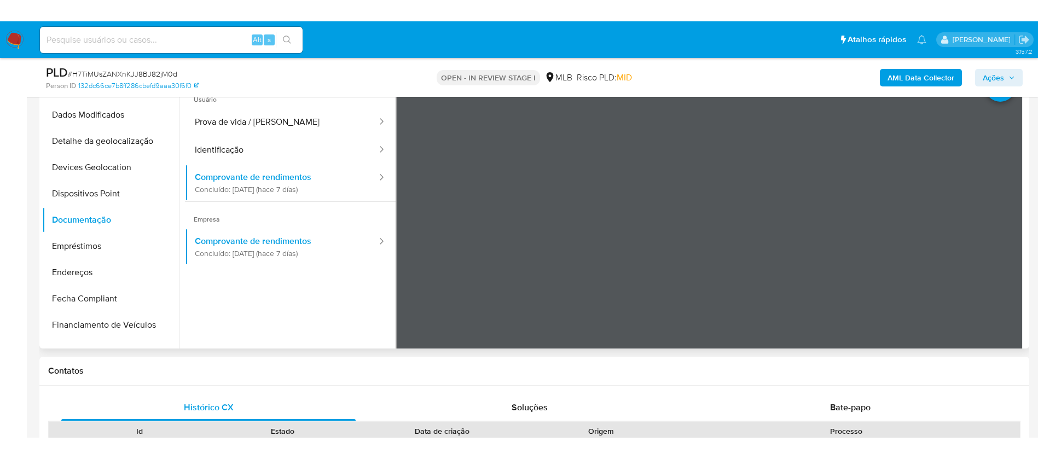
scroll to position [117, 0]
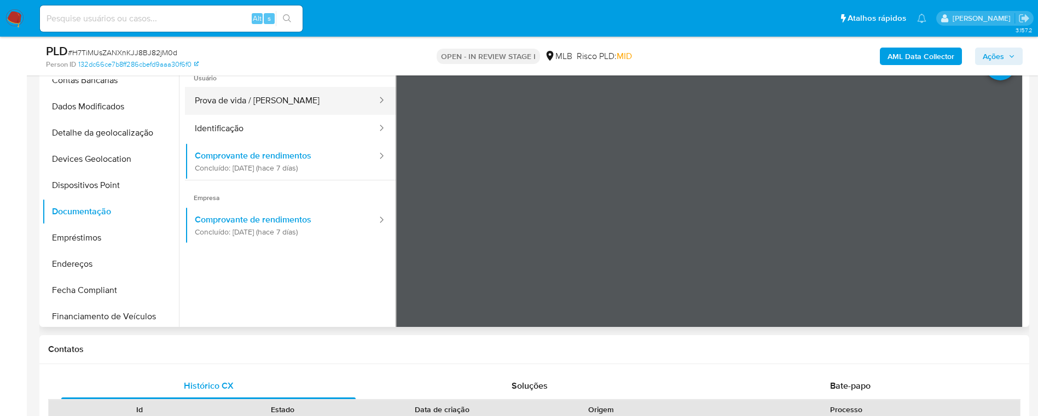
click at [213, 111] on button "Prova de vida / Selfie" at bounding box center [281, 101] width 193 height 28
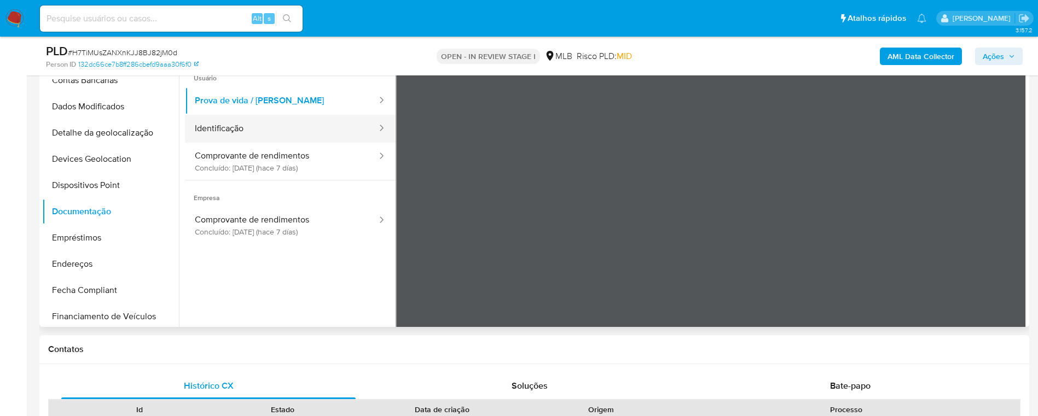
click at [300, 121] on button "Identificação" at bounding box center [281, 129] width 193 height 28
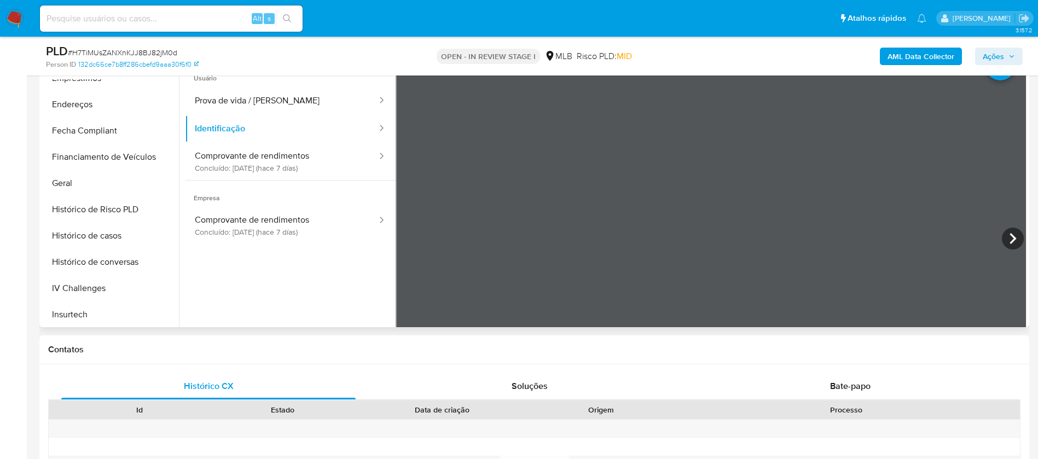
scroll to position [280, 0]
click at [51, 176] on button "Geral" at bounding box center [106, 180] width 128 height 26
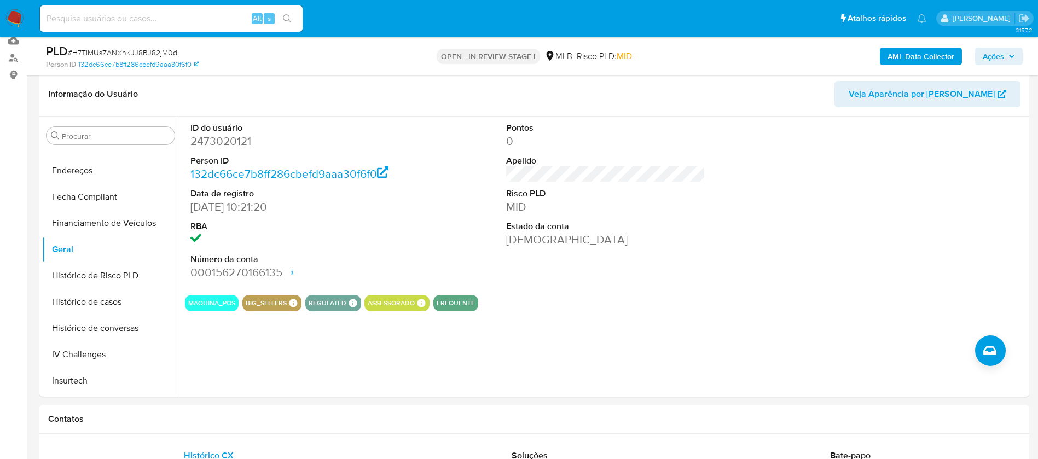
scroll to position [176, 0]
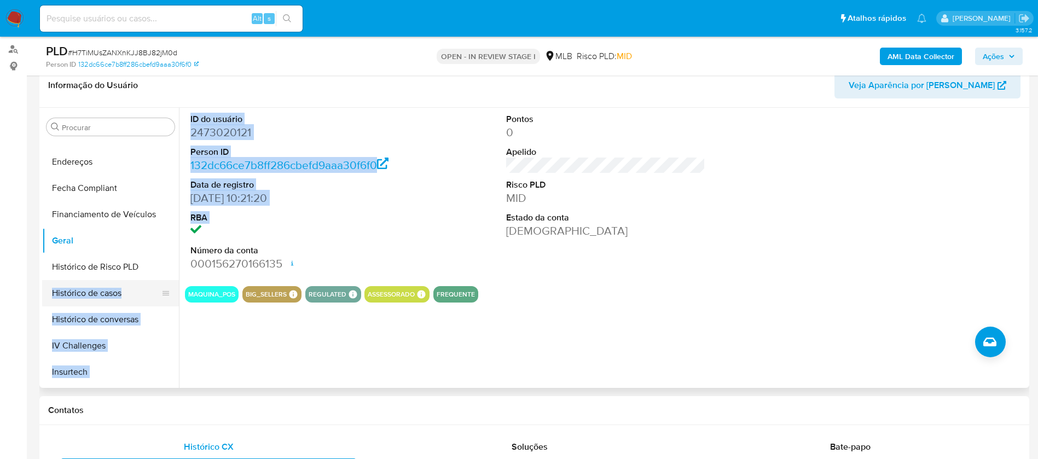
drag, startPoint x: 177, startPoint y: 257, endPoint x: 167, endPoint y: 297, distance: 41.0
click at [167, 297] on div "Procurar Adiantamentos de Dinheiro Anexos CBT Cartões Contas Bancárias Dados Mo…" at bounding box center [534, 248] width 984 height 280
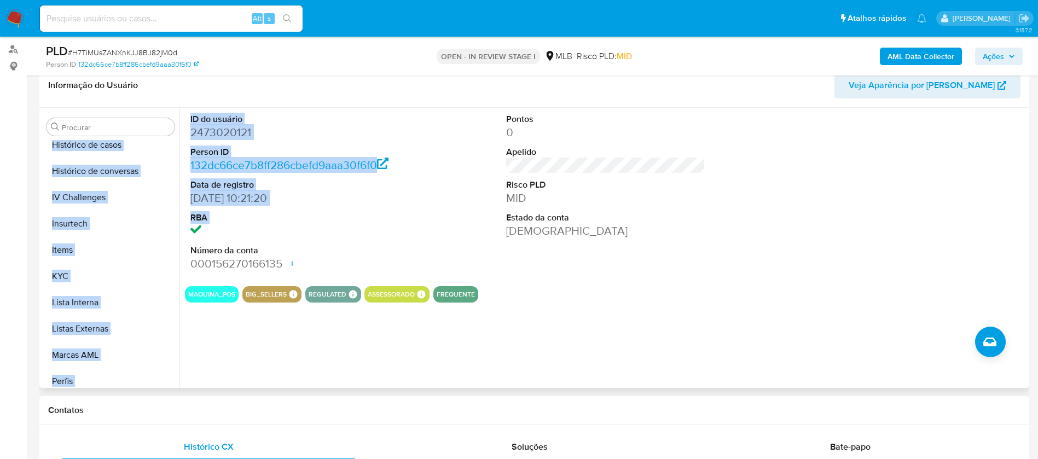
scroll to position [439, 0]
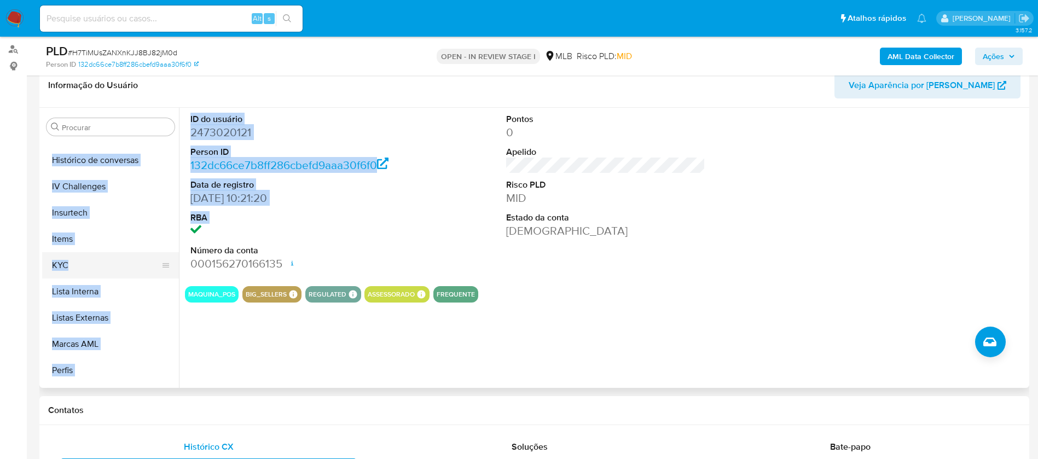
click at [82, 263] on button "KYC" at bounding box center [106, 265] width 128 height 26
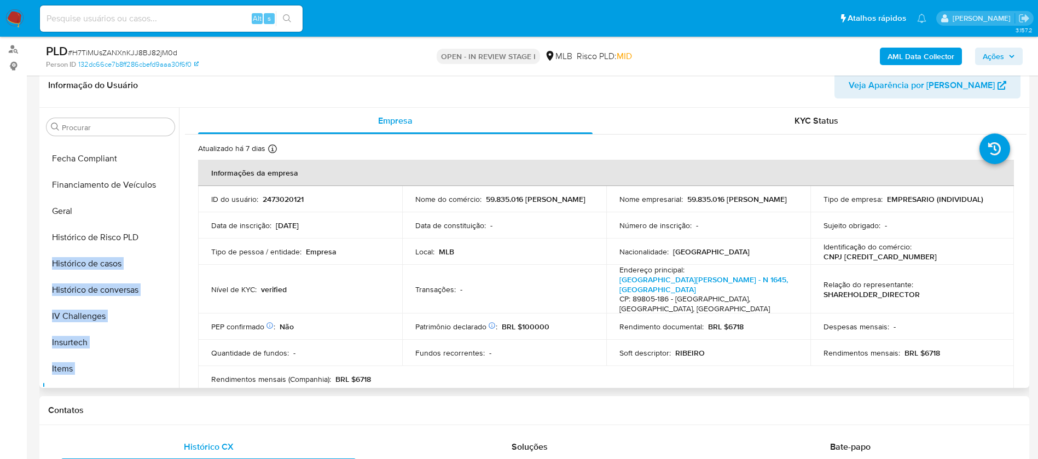
scroll to position [283, 0]
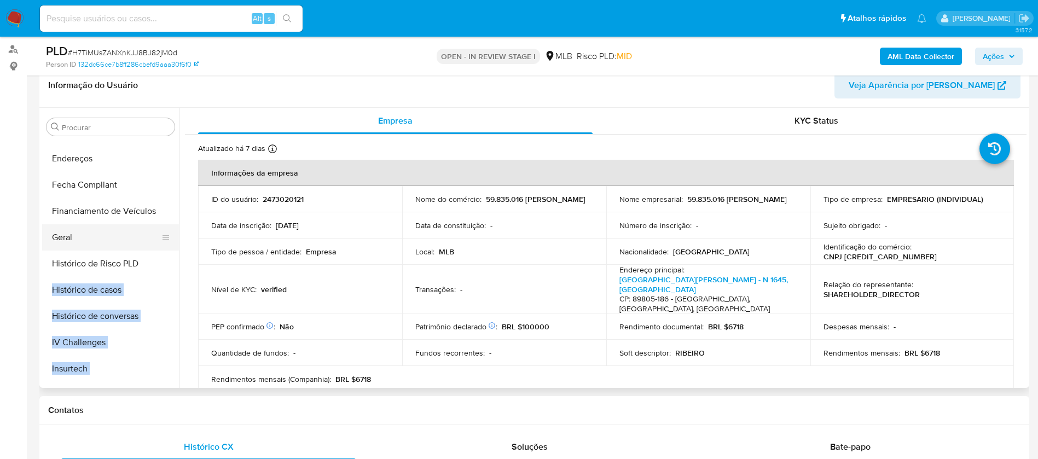
click at [83, 235] on button "Geral" at bounding box center [106, 237] width 128 height 26
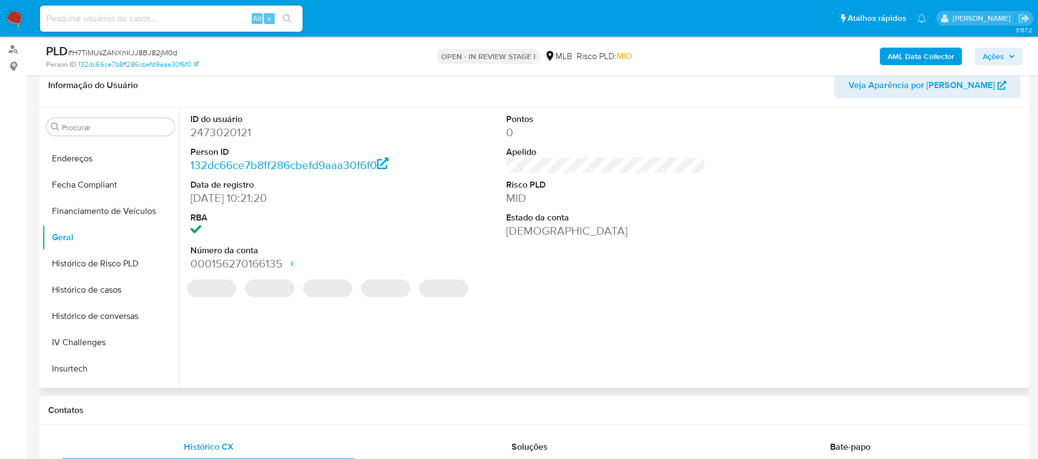
click at [227, 137] on dd "2473020121" at bounding box center [290, 132] width 200 height 15
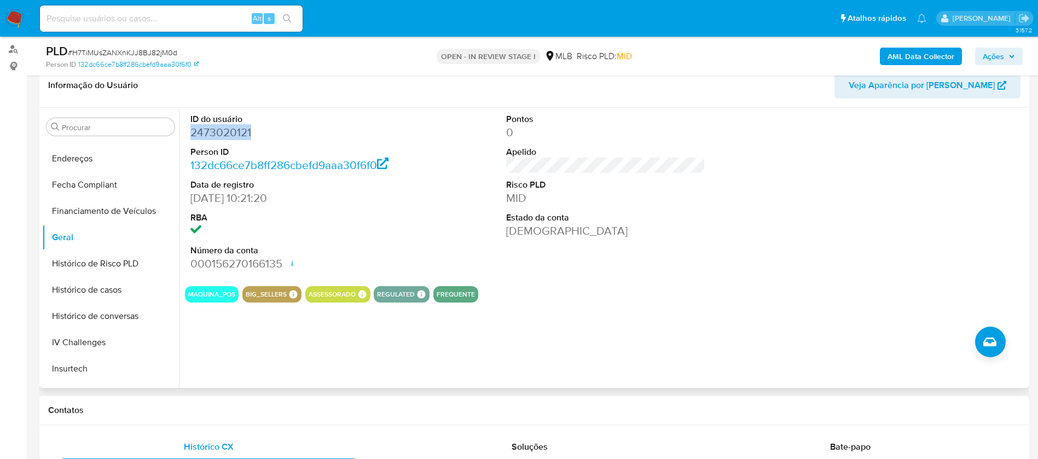
copy dd "2473020121"
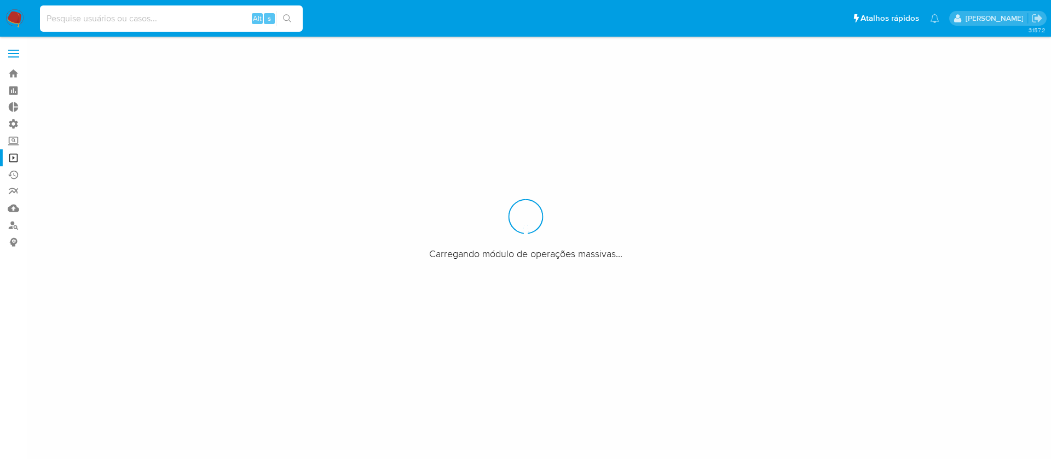
click at [121, 19] on input at bounding box center [171, 18] width 263 height 14
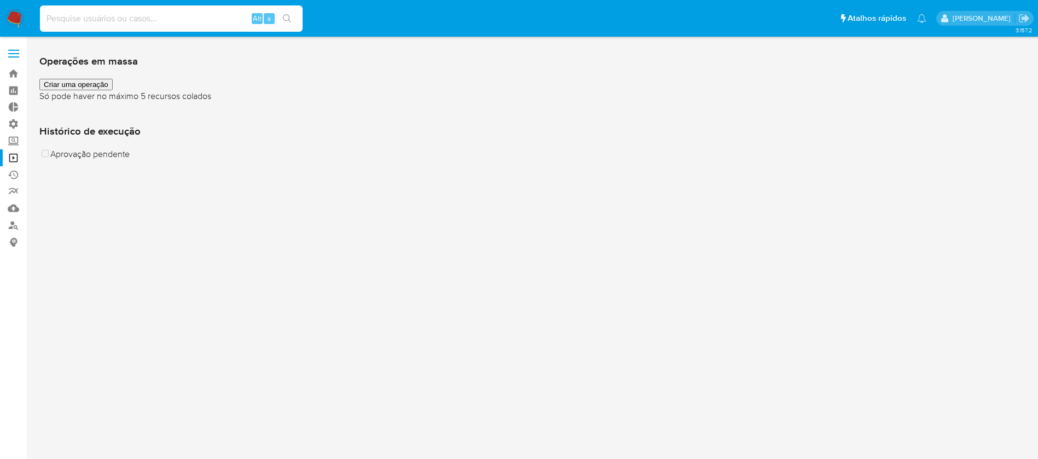
paste input "H7TiMUsZANXnKJJ8BJ82jM0d"
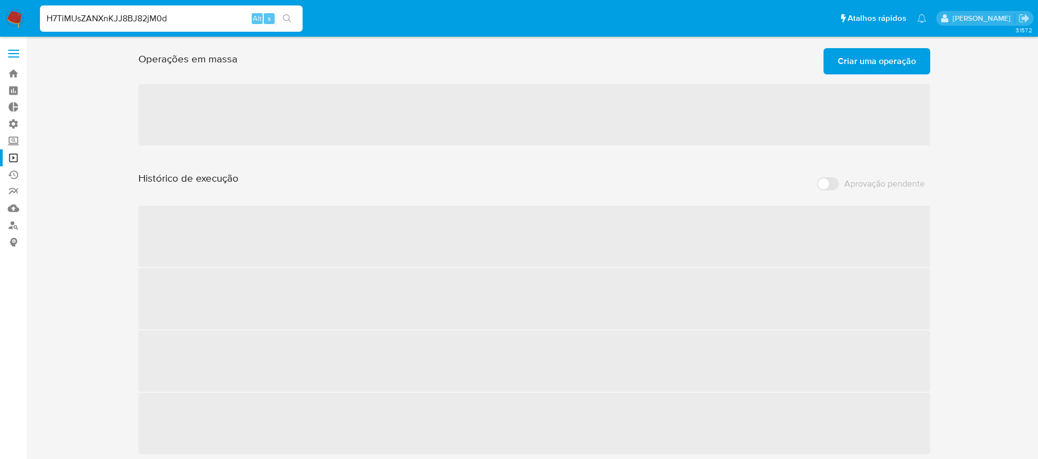
type input "H7TiMUsZANXnKJJ8BJ82jM0d"
click at [292, 18] on icon "search-icon" at bounding box center [287, 18] width 9 height 9
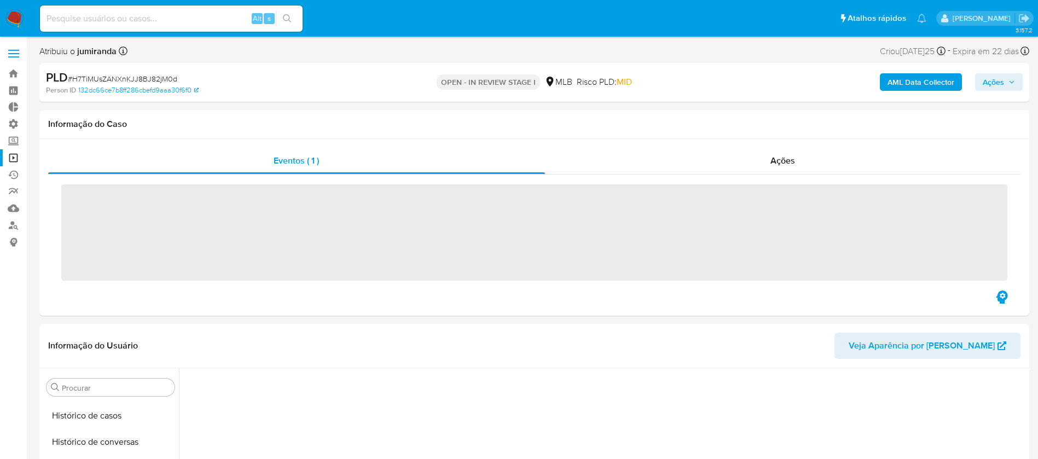
scroll to position [489, 0]
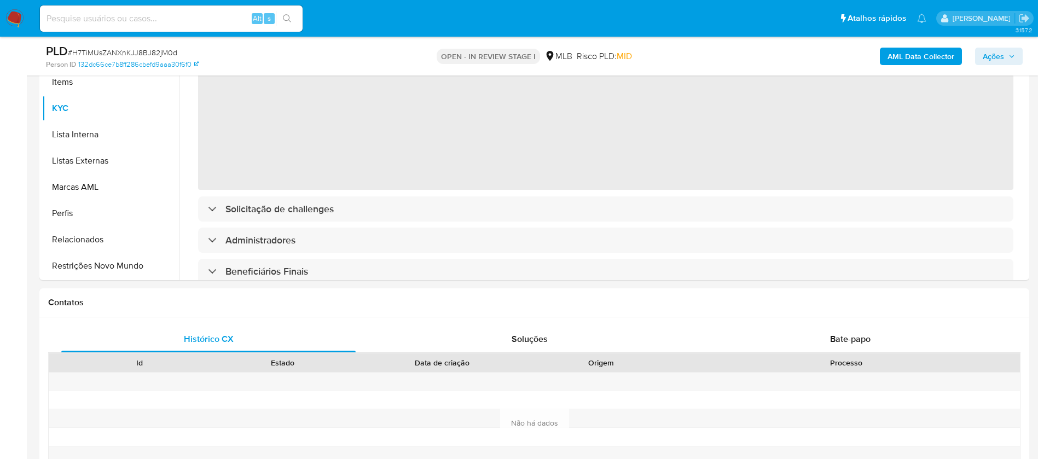
select select "10"
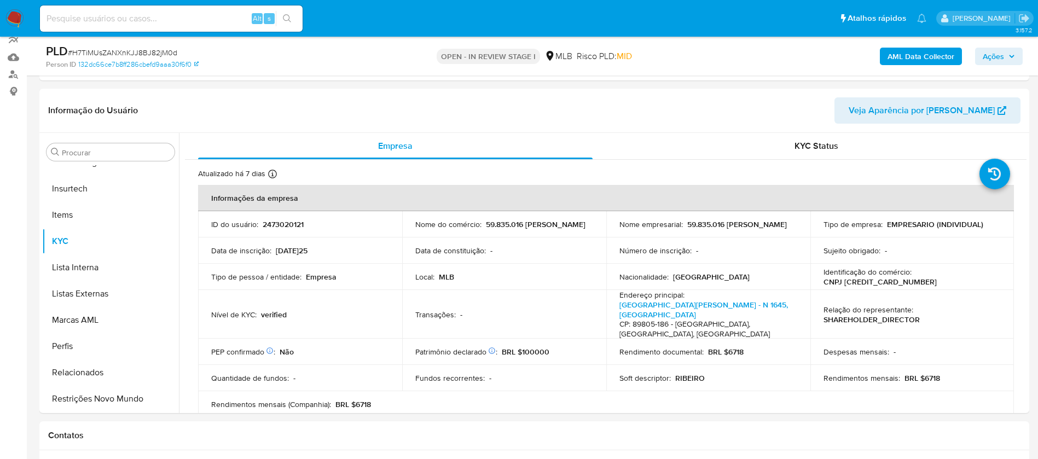
scroll to position [179, 0]
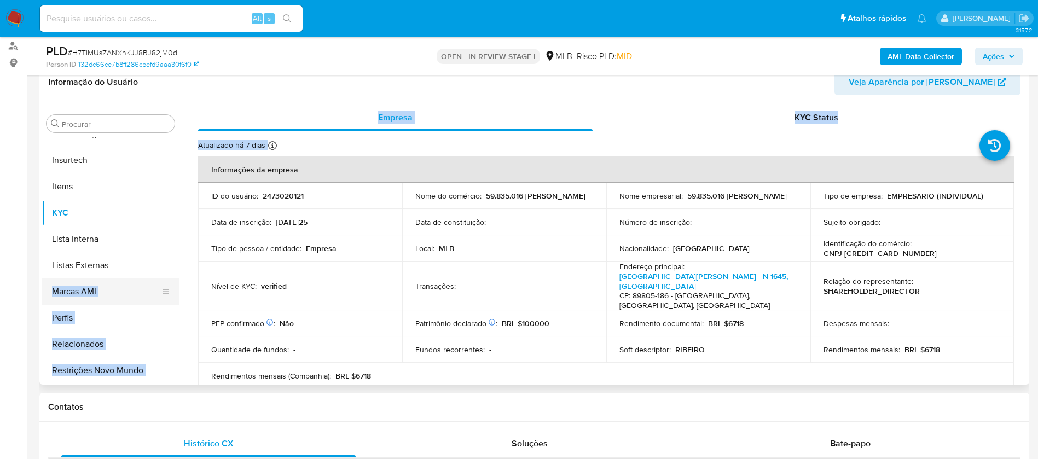
drag, startPoint x: 179, startPoint y: 322, endPoint x: 171, endPoint y: 287, distance: 36.1
click at [171, 287] on div "Procurar Adiantamentos de Dinheiro Anexos CBT Cartões Contas Bancárias Dados Mo…" at bounding box center [534, 245] width 984 height 280
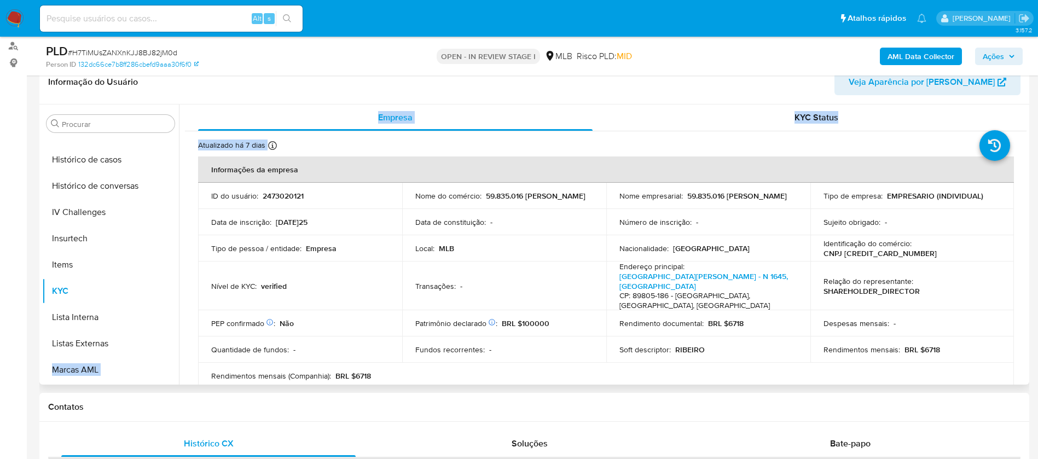
scroll to position [396, 0]
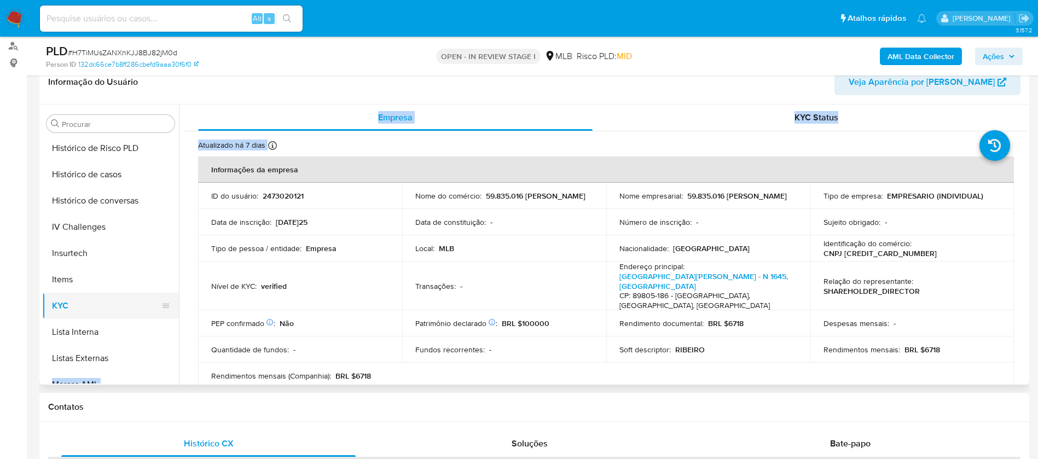
click at [95, 304] on button "KYC" at bounding box center [106, 306] width 128 height 26
click at [118, 182] on button "Histórico de casos" at bounding box center [106, 174] width 128 height 26
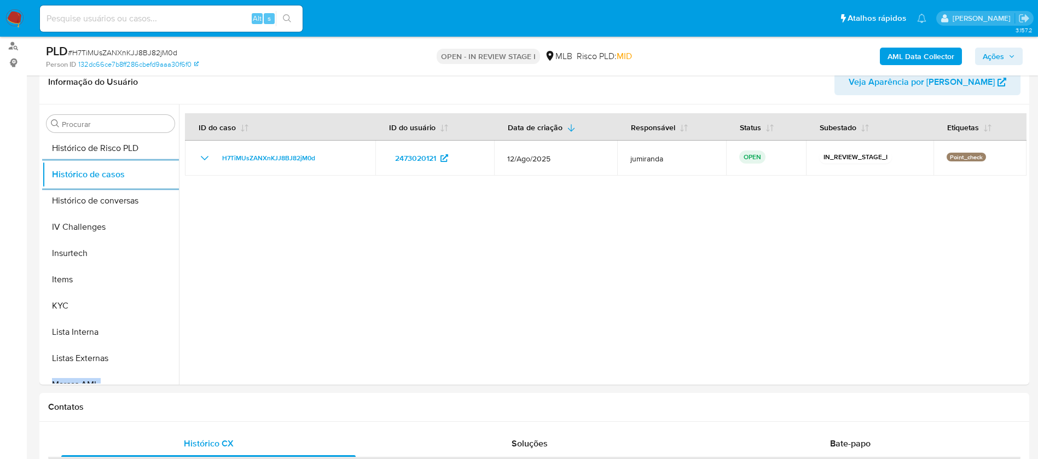
click at [132, 15] on input at bounding box center [171, 18] width 263 height 14
click at [131, 18] on input at bounding box center [171, 18] width 263 height 14
paste input "QmTohIr4xMlTh4Yp0bwwQ3nQ"
type input "QmTohIr4xMlTh4Yp0bwwQ3nQ"
click at [291, 24] on button "search-icon" at bounding box center [287, 18] width 22 height 15
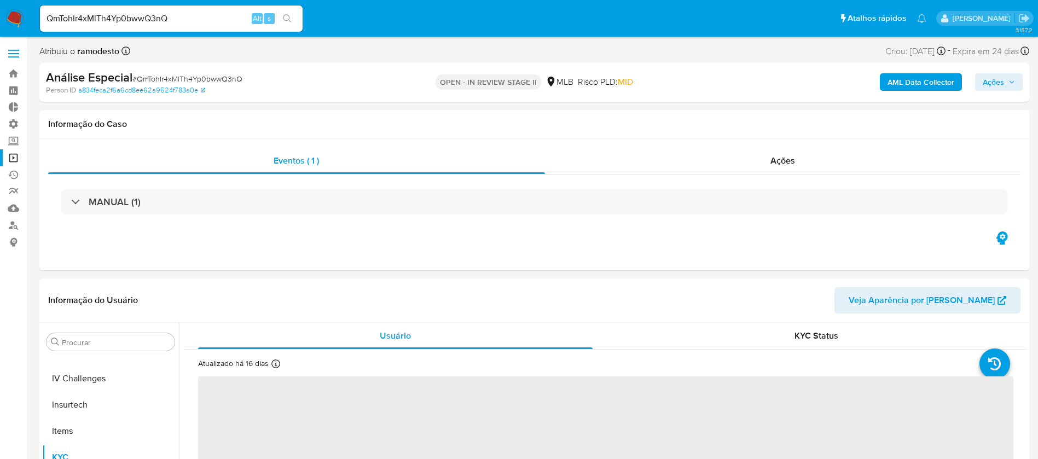
scroll to position [489, 0]
click at [799, 156] on div "Ações" at bounding box center [783, 161] width 476 height 26
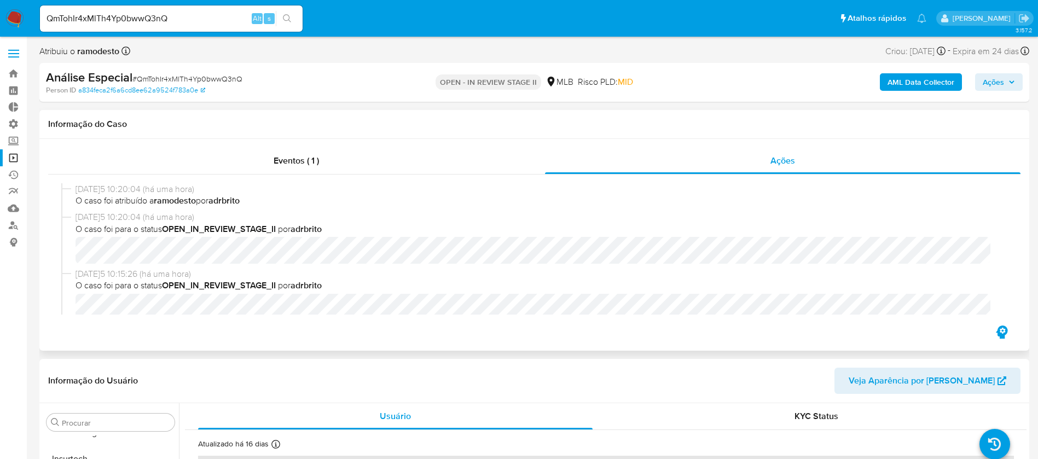
select select "10"
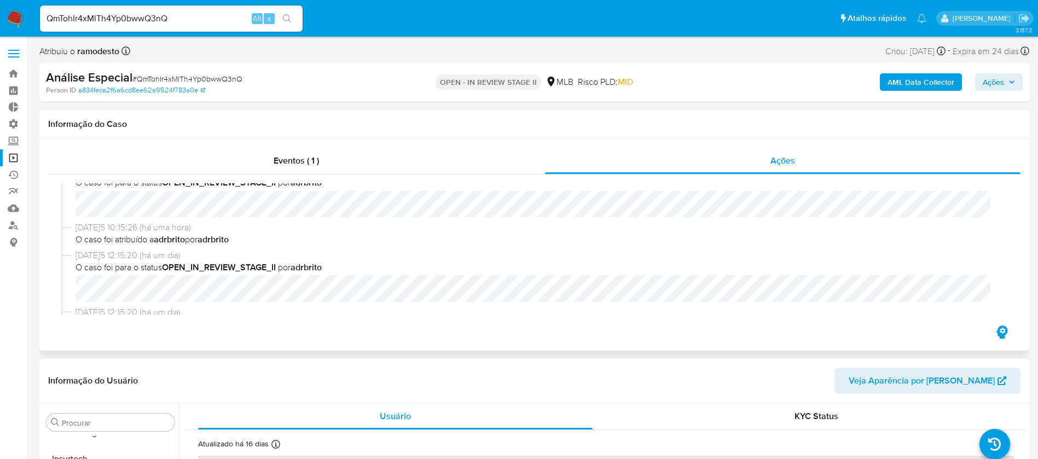
scroll to position [120, 0]
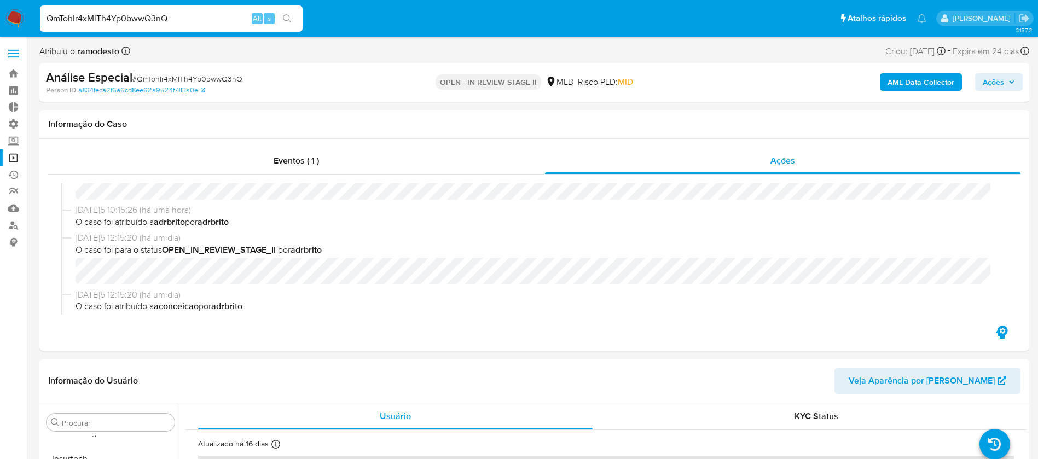
drag, startPoint x: 174, startPoint y: 19, endPoint x: 0, endPoint y: -10, distance: 176.5
paste input "dSxWAcTt4Pln2by2mfMbMQ2x"
type input "dSxWAcTt4Pln2by2mfMbMQ2x"
drag, startPoint x: 292, startPoint y: 12, endPoint x: 281, endPoint y: 14, distance: 11.1
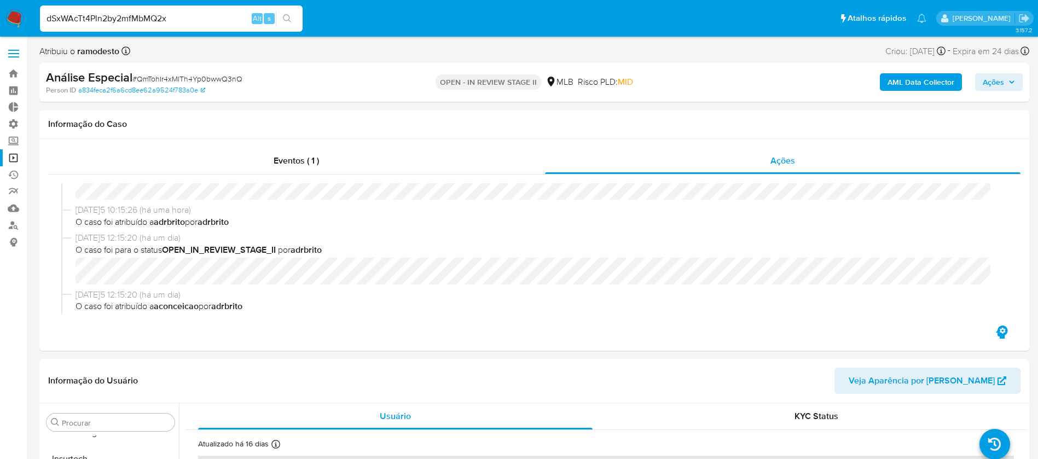
click at [292, 14] on button "search-icon" at bounding box center [287, 18] width 22 height 15
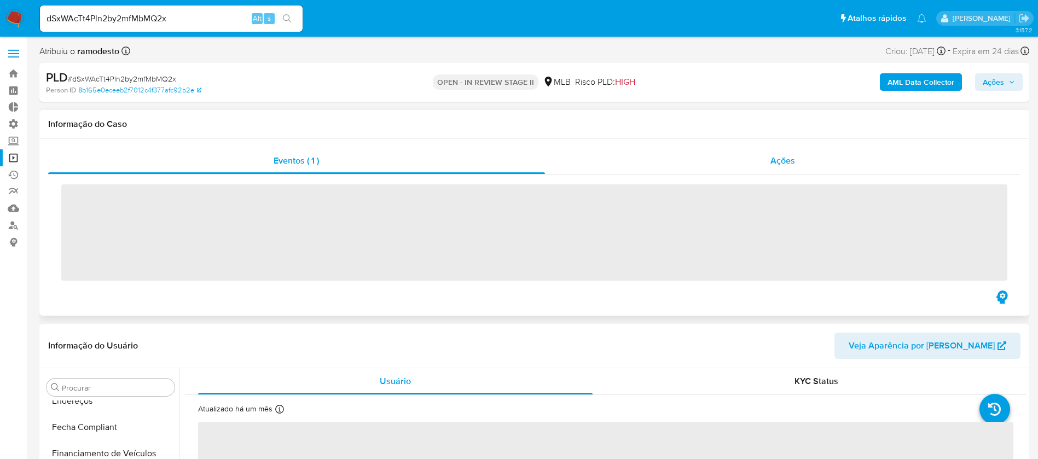
scroll to position [489, 0]
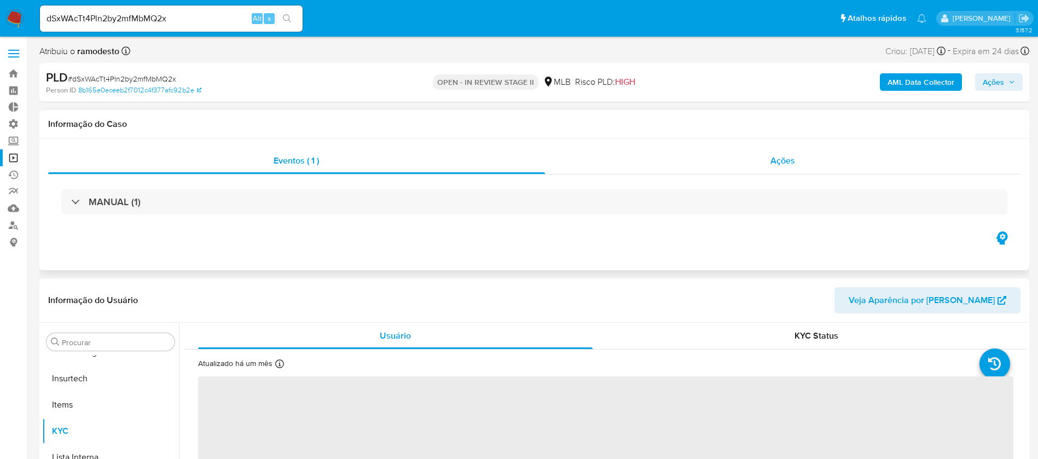
click at [780, 152] on div "Ações" at bounding box center [783, 161] width 476 height 26
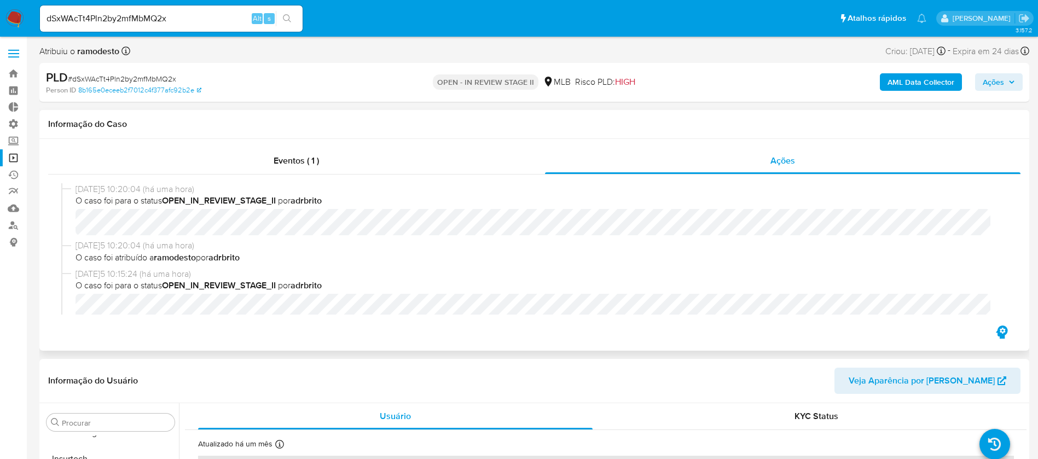
select select "10"
drag, startPoint x: 183, startPoint y: 13, endPoint x: 0, endPoint y: -3, distance: 184.0
paste input "mugahDC2kUv2a0yUmMtnXkai"
type input "mugahDC2kUv2a0yUmMtnXkai"
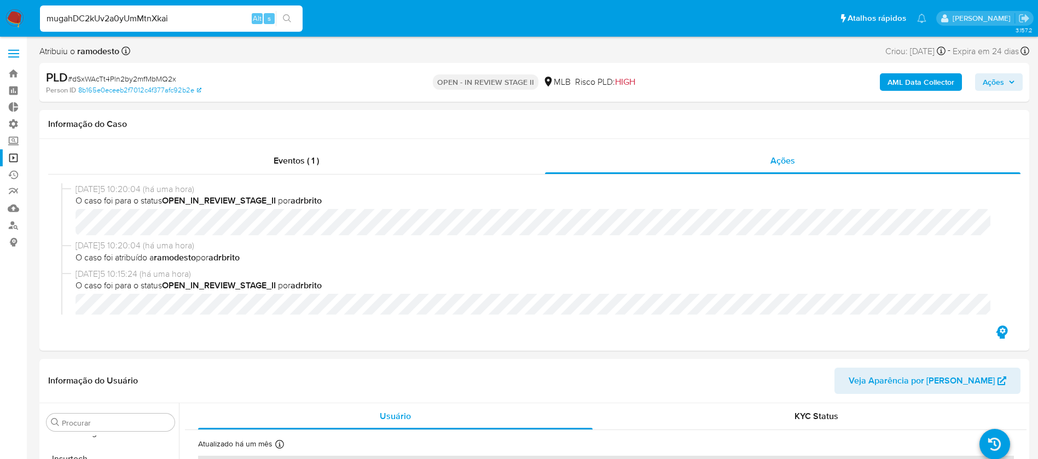
click at [288, 8] on div "mugahDC2kUv2a0yUmMtnXkai Alt s" at bounding box center [171, 18] width 263 height 26
click at [287, 19] on icon "search-icon" at bounding box center [287, 18] width 9 height 9
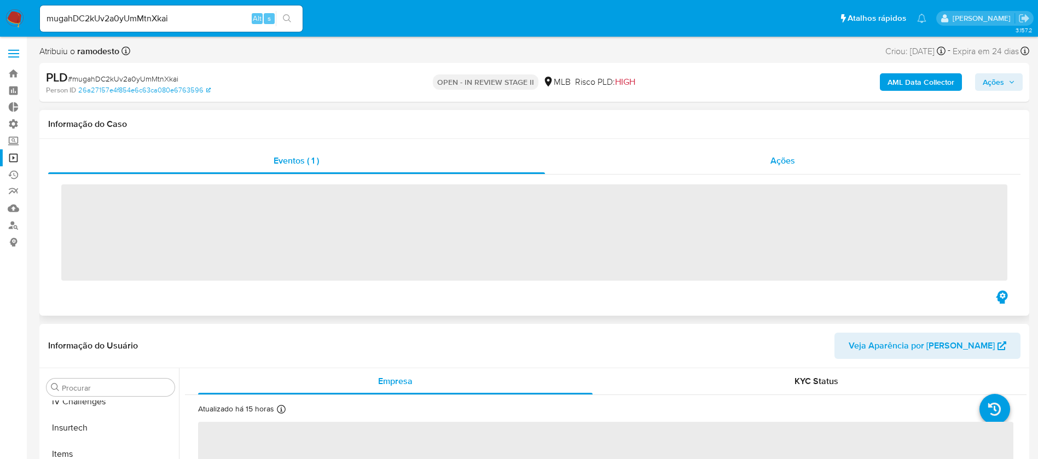
scroll to position [489, 0]
click at [785, 160] on span "Ações" at bounding box center [782, 160] width 25 height 13
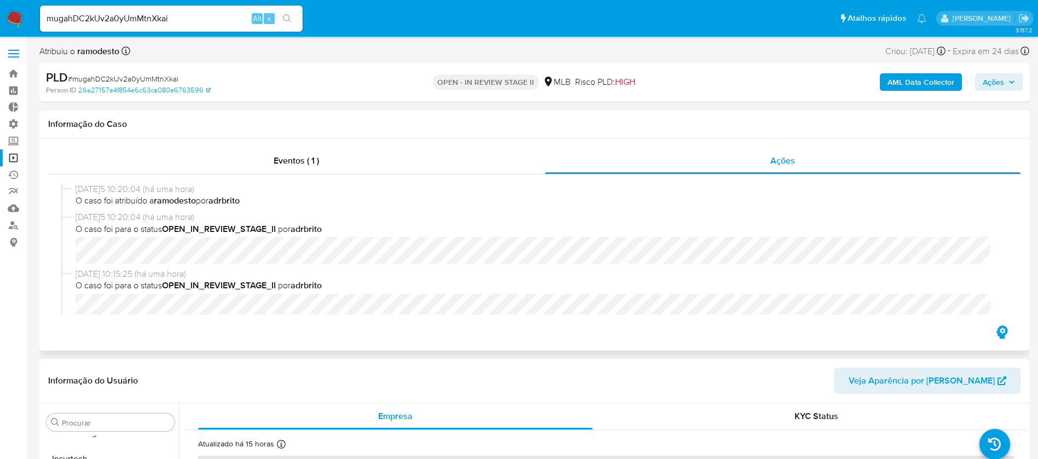
select select "10"
